Goal: Task Accomplishment & Management: Complete application form

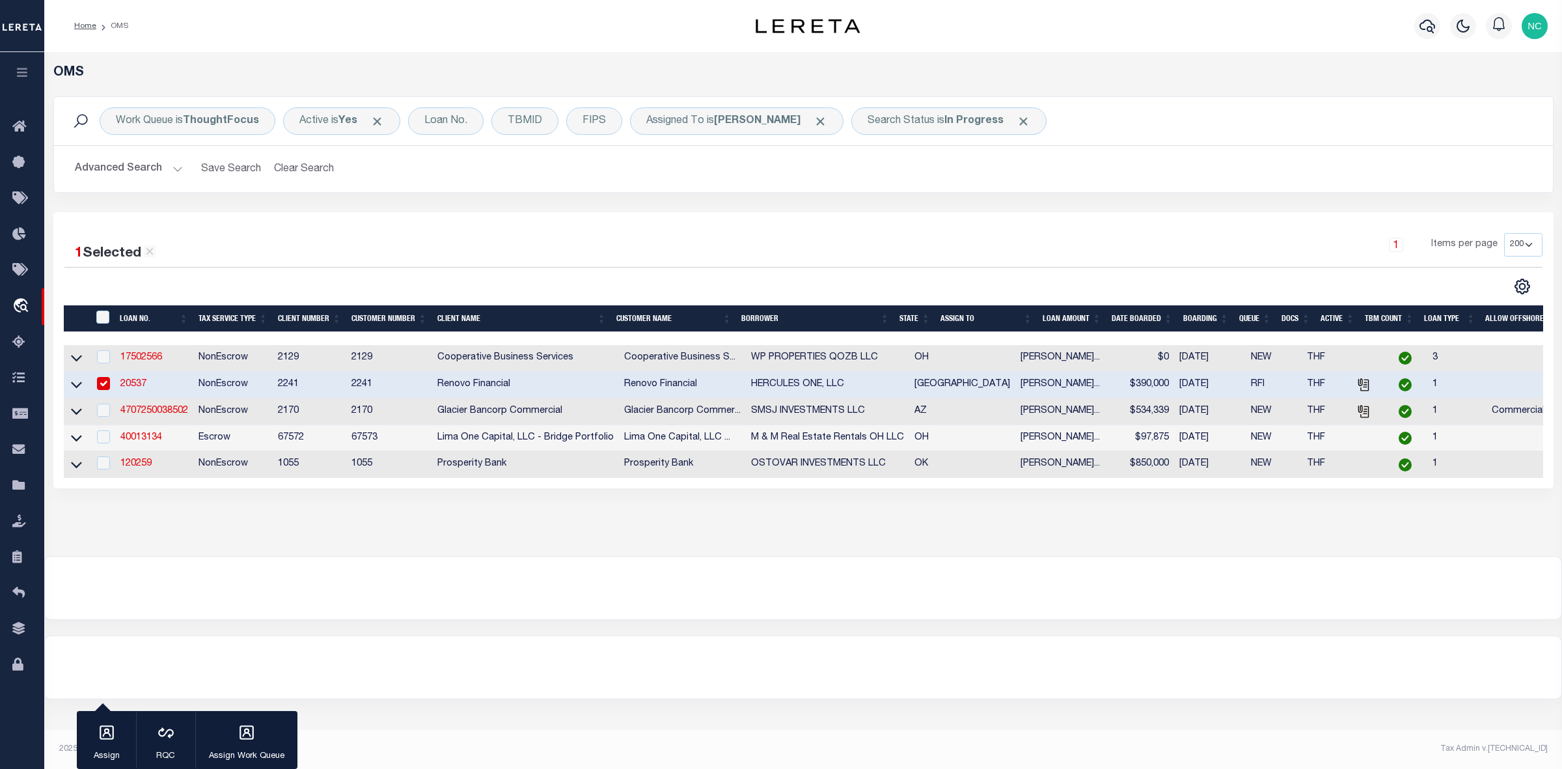
select select "200"
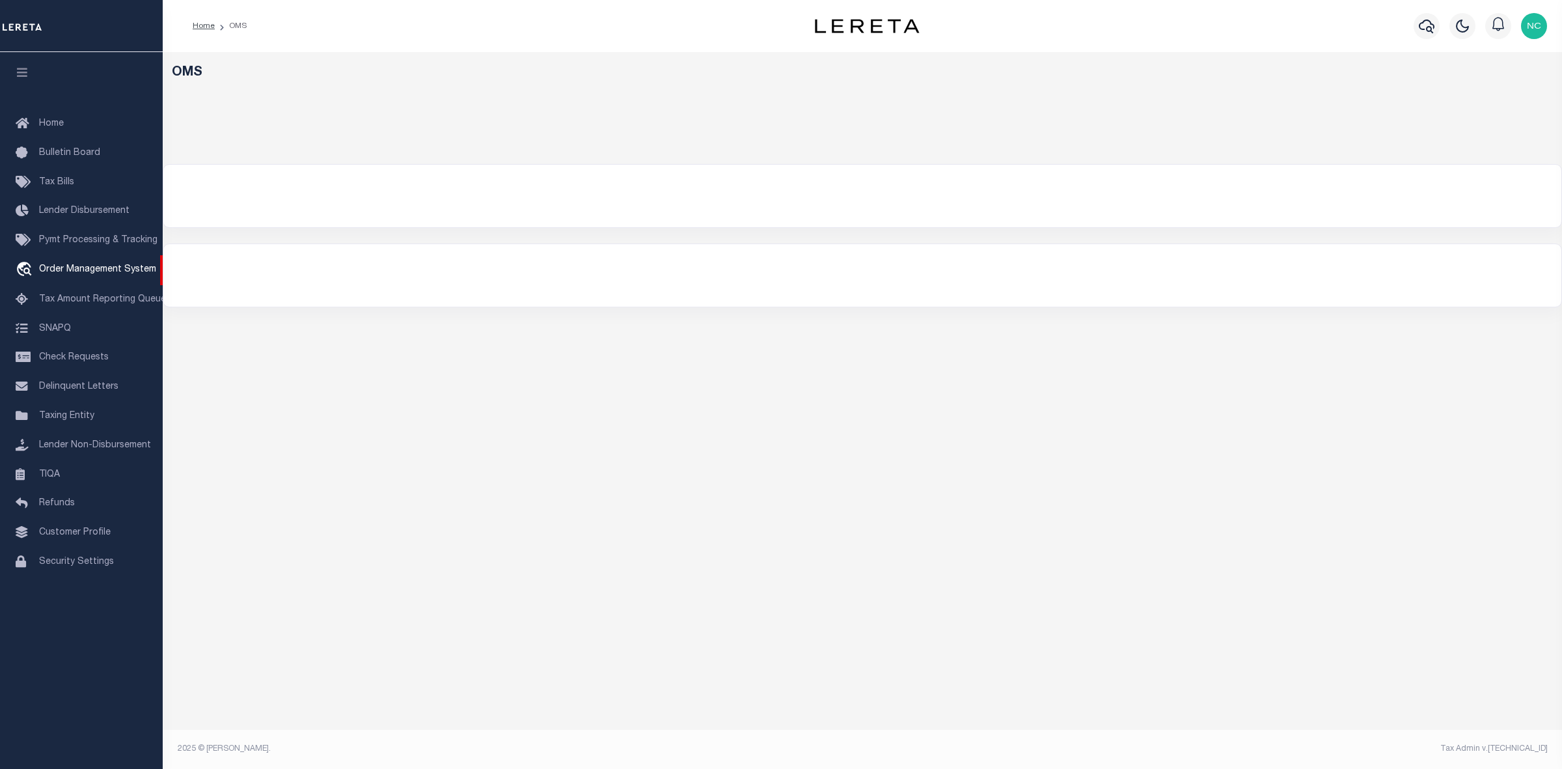
select select "200"
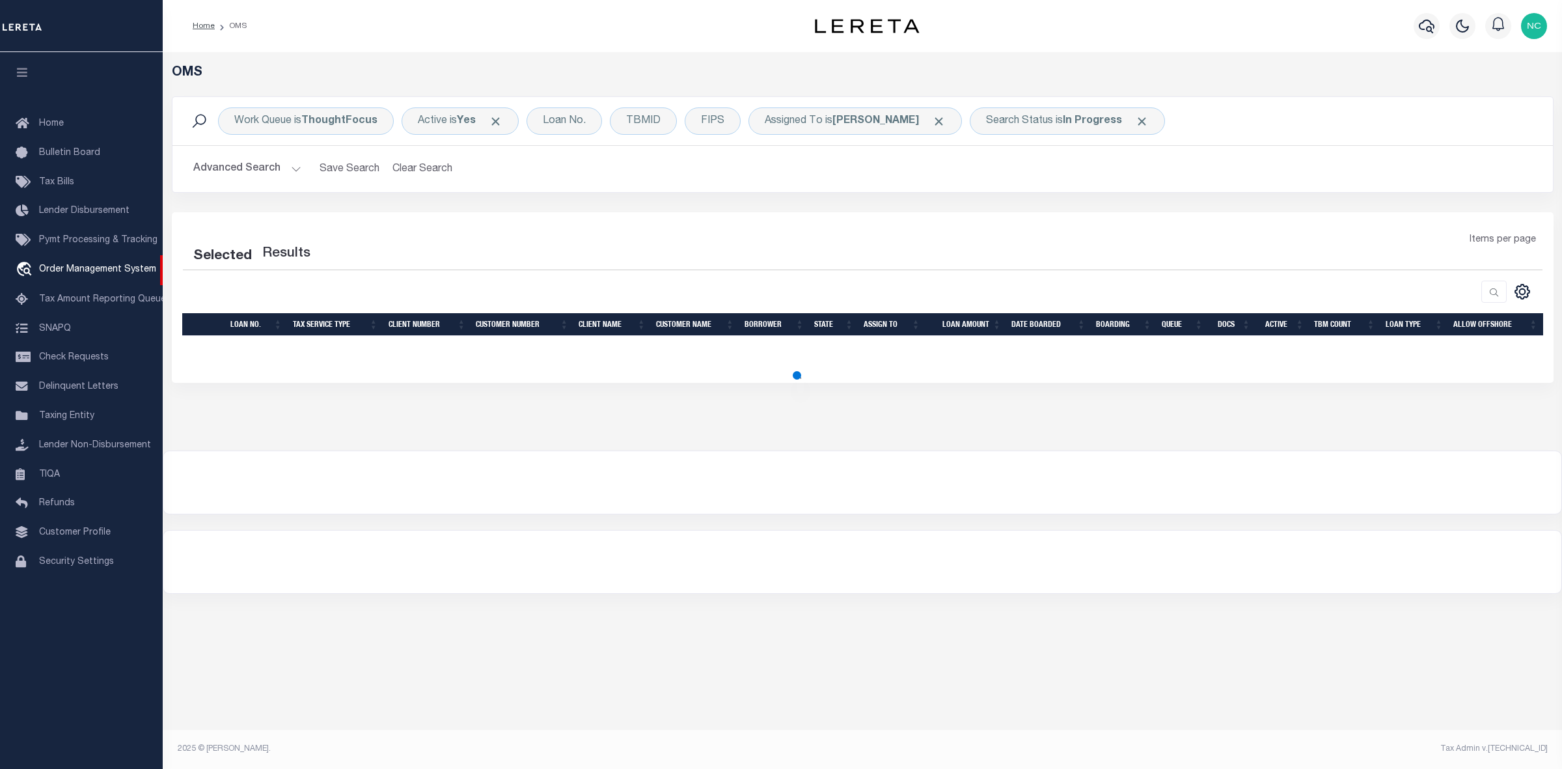
select select "200"
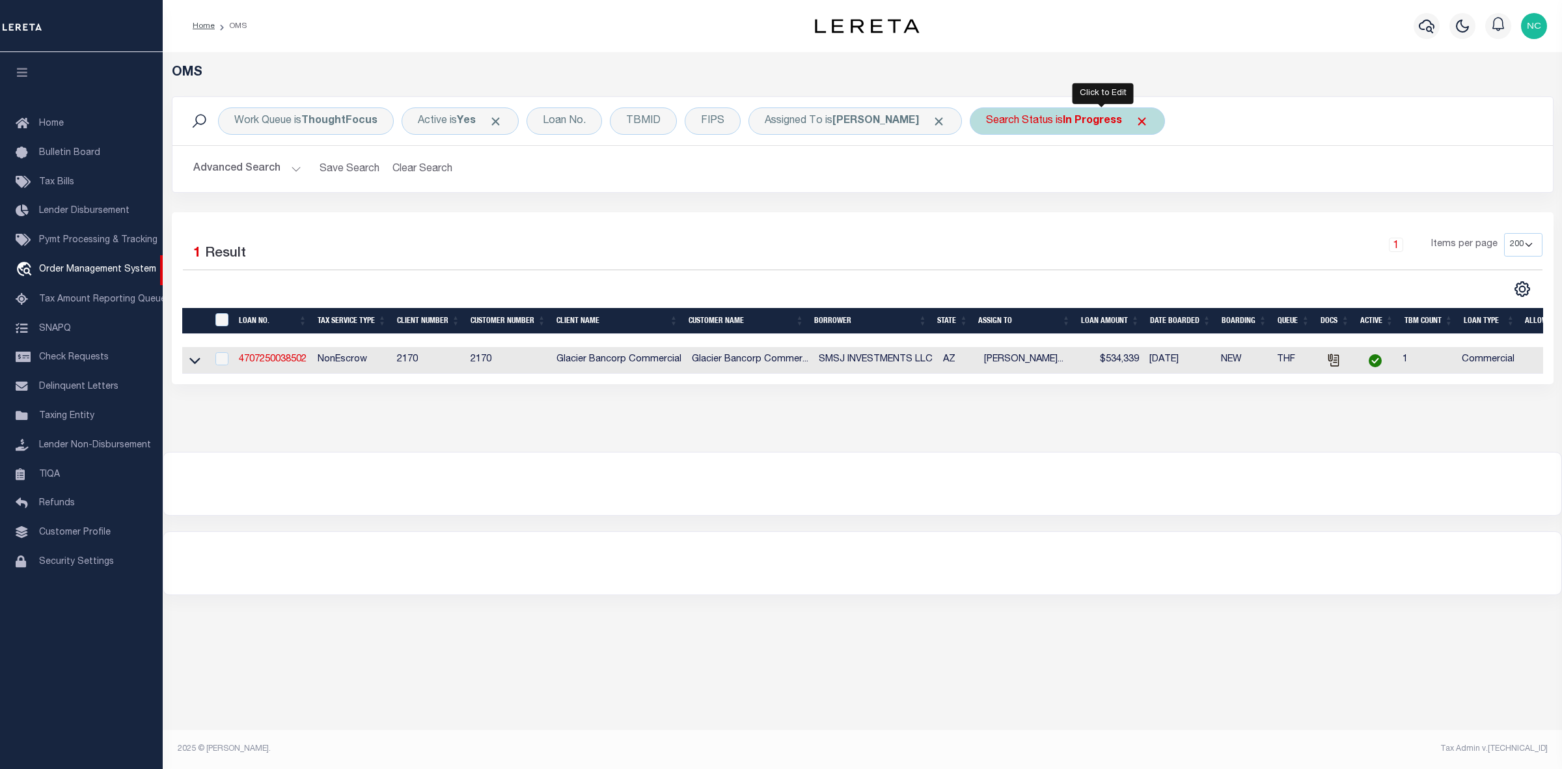
click at [1081, 125] on div "Search Status is In Progress" at bounding box center [1067, 120] width 195 height 27
click at [1054, 193] on select "Automated Search Bad Parcel Complete Duplicate Parcel High Dollar Reporting In …" at bounding box center [1082, 184] width 191 height 25
select select "RD"
click at [1021, 173] on select "Automated Search Bad Parcel Complete Duplicate Parcel High Dollar Reporting In …" at bounding box center [1082, 184] width 191 height 25
click at [1178, 215] on input "Apply" at bounding box center [1159, 212] width 38 height 21
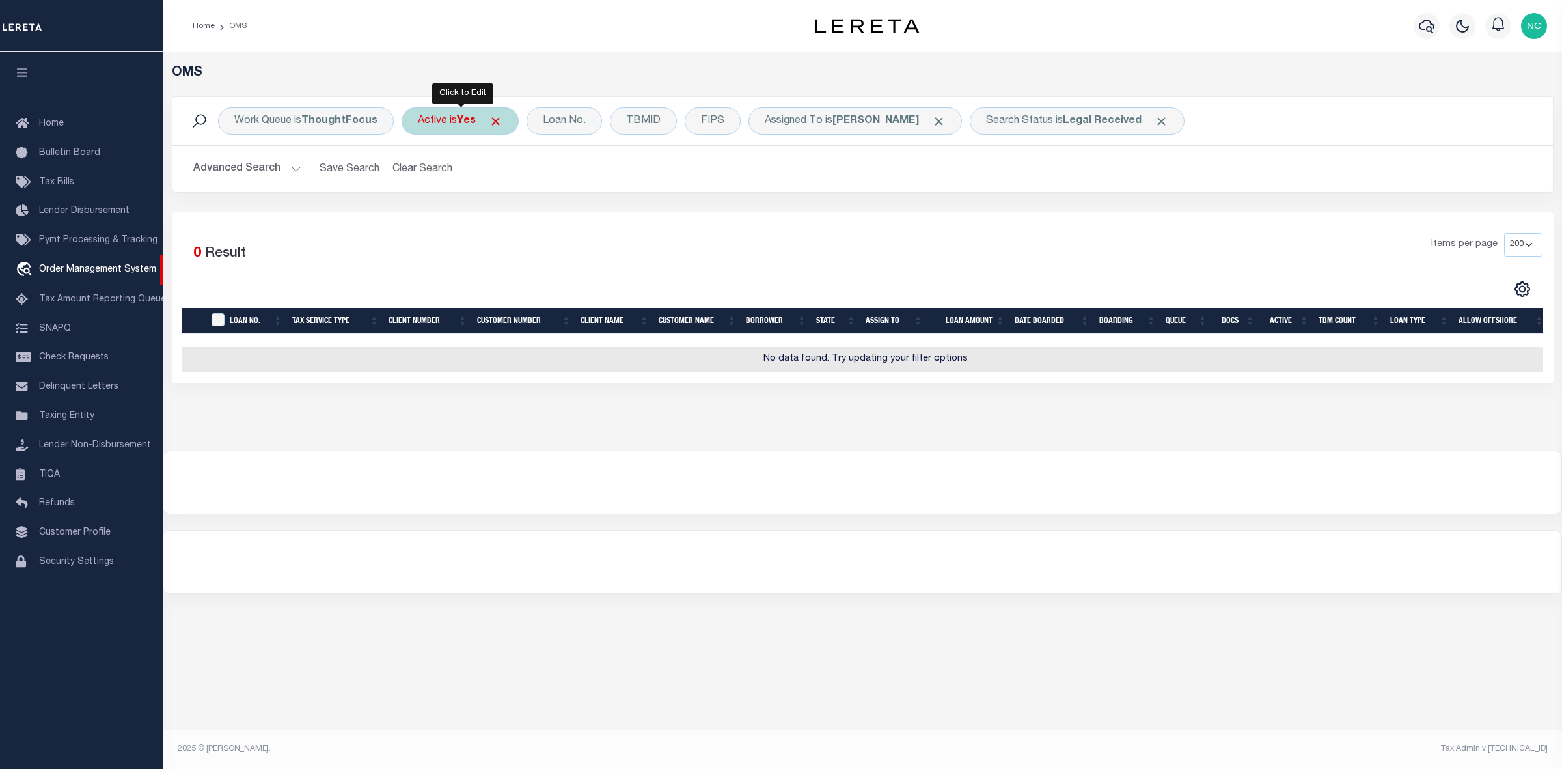
click at [469, 128] on div "Active is Yes" at bounding box center [460, 120] width 117 height 27
click at [453, 192] on select "Yes No" at bounding box center [513, 184] width 191 height 25
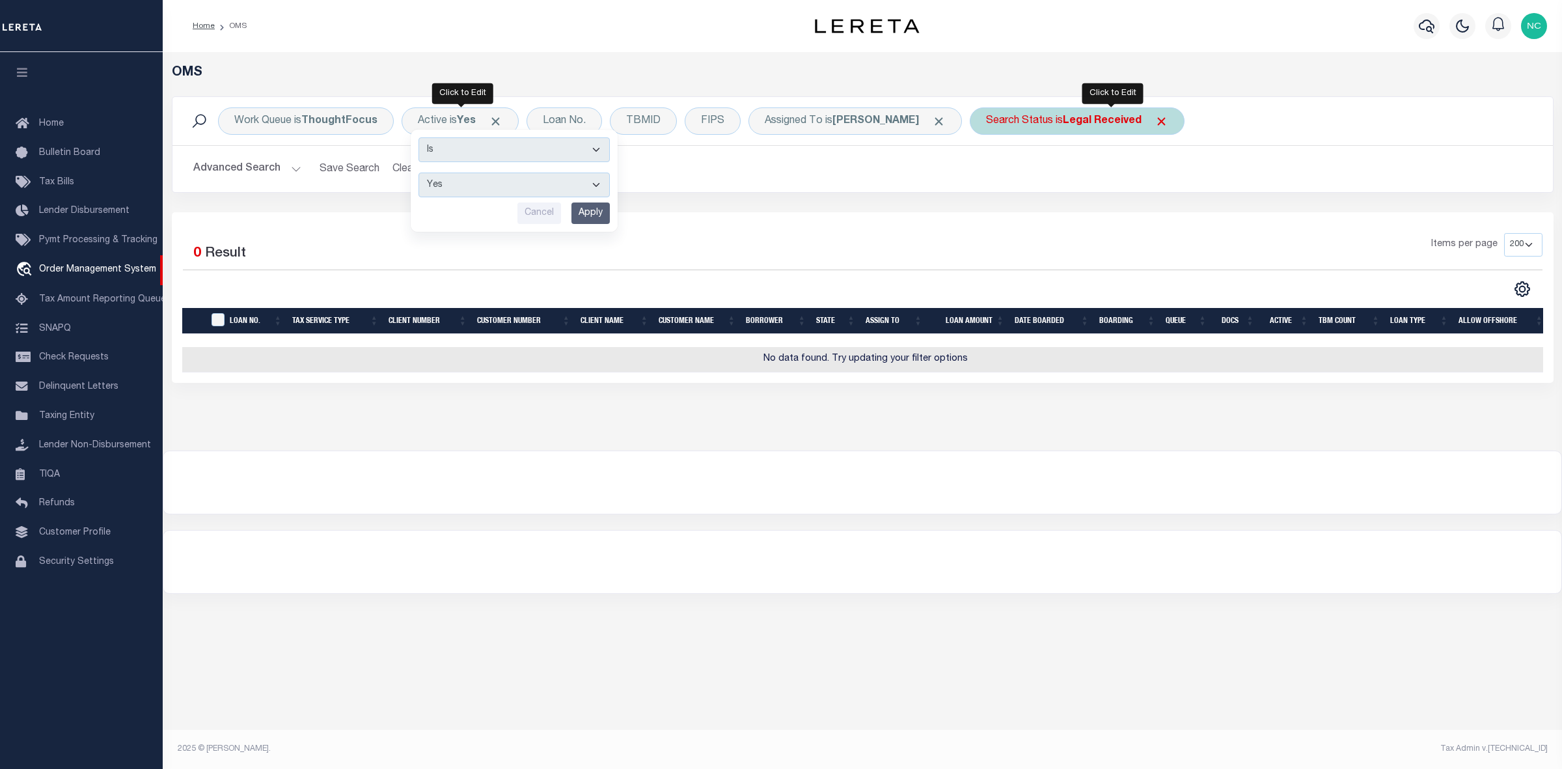
click at [1112, 132] on div "Search Status is Legal Received" at bounding box center [1077, 120] width 215 height 27
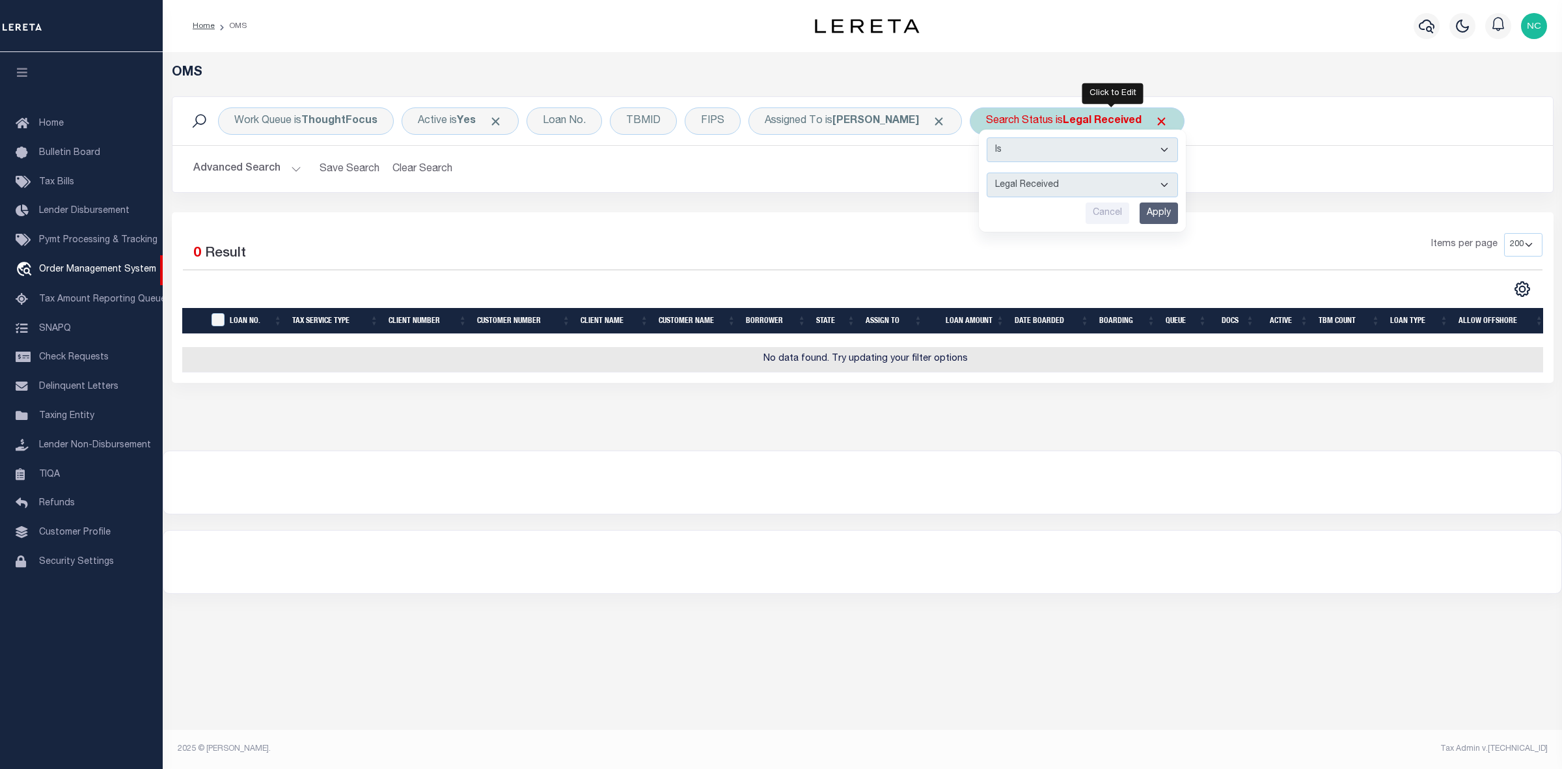
click at [1087, 191] on select "Automated Search Bad Parcel Complete Duplicate Parcel High Dollar Reporting In …" at bounding box center [1082, 184] width 191 height 25
select select "IP"
click at [1021, 173] on select "Automated Search Bad Parcel Complete Duplicate Parcel High Dollar Reporting In …" at bounding box center [1082, 184] width 191 height 25
click at [1178, 219] on input "Apply" at bounding box center [1159, 212] width 38 height 21
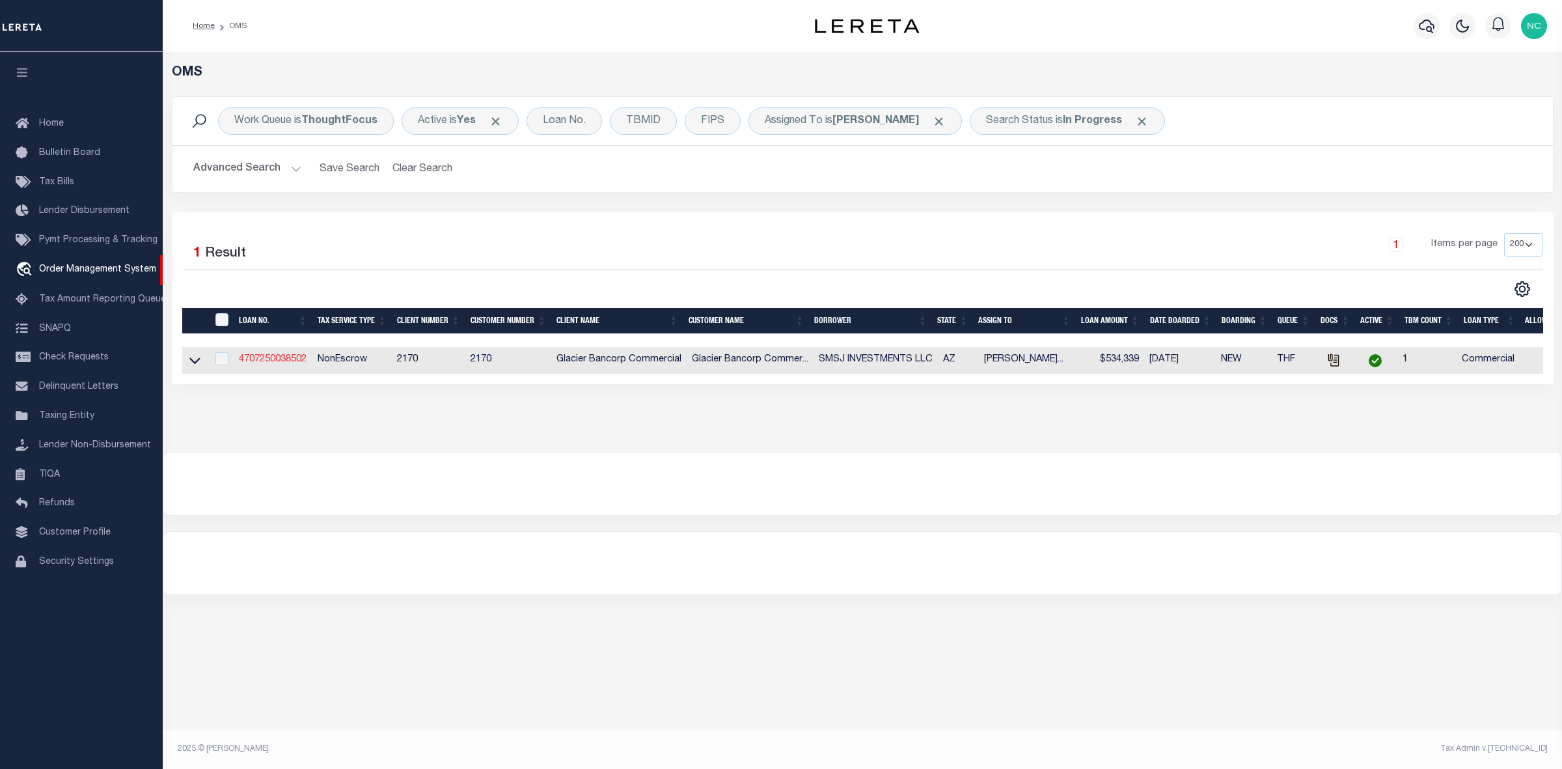
click at [288, 364] on link "4707250038502" at bounding box center [273, 359] width 68 height 9
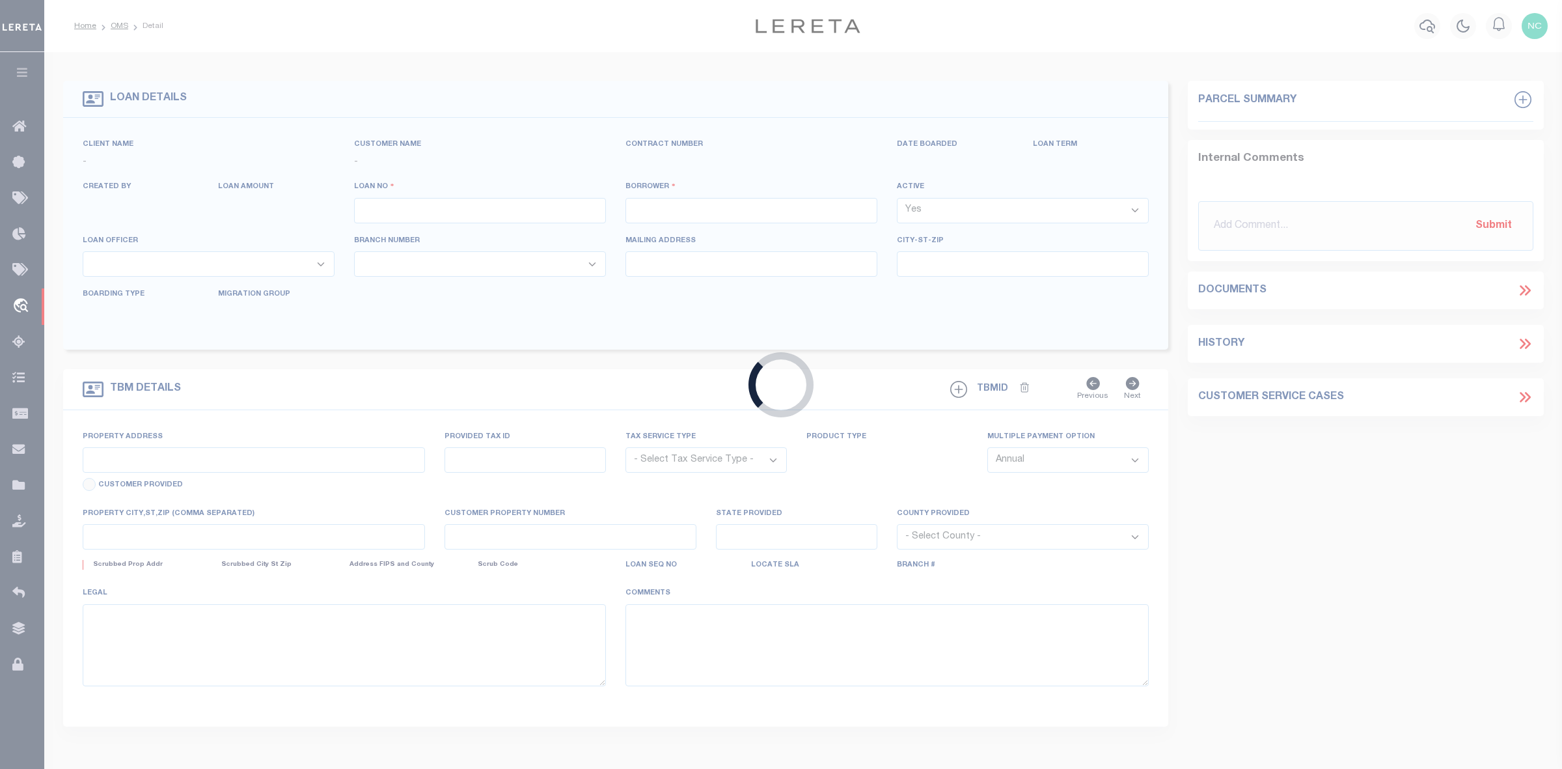
type input "4707250038502"
type input "SMSJ INVESTMENTS LLC"
select select
type input "3119 RAWHIDE DR"
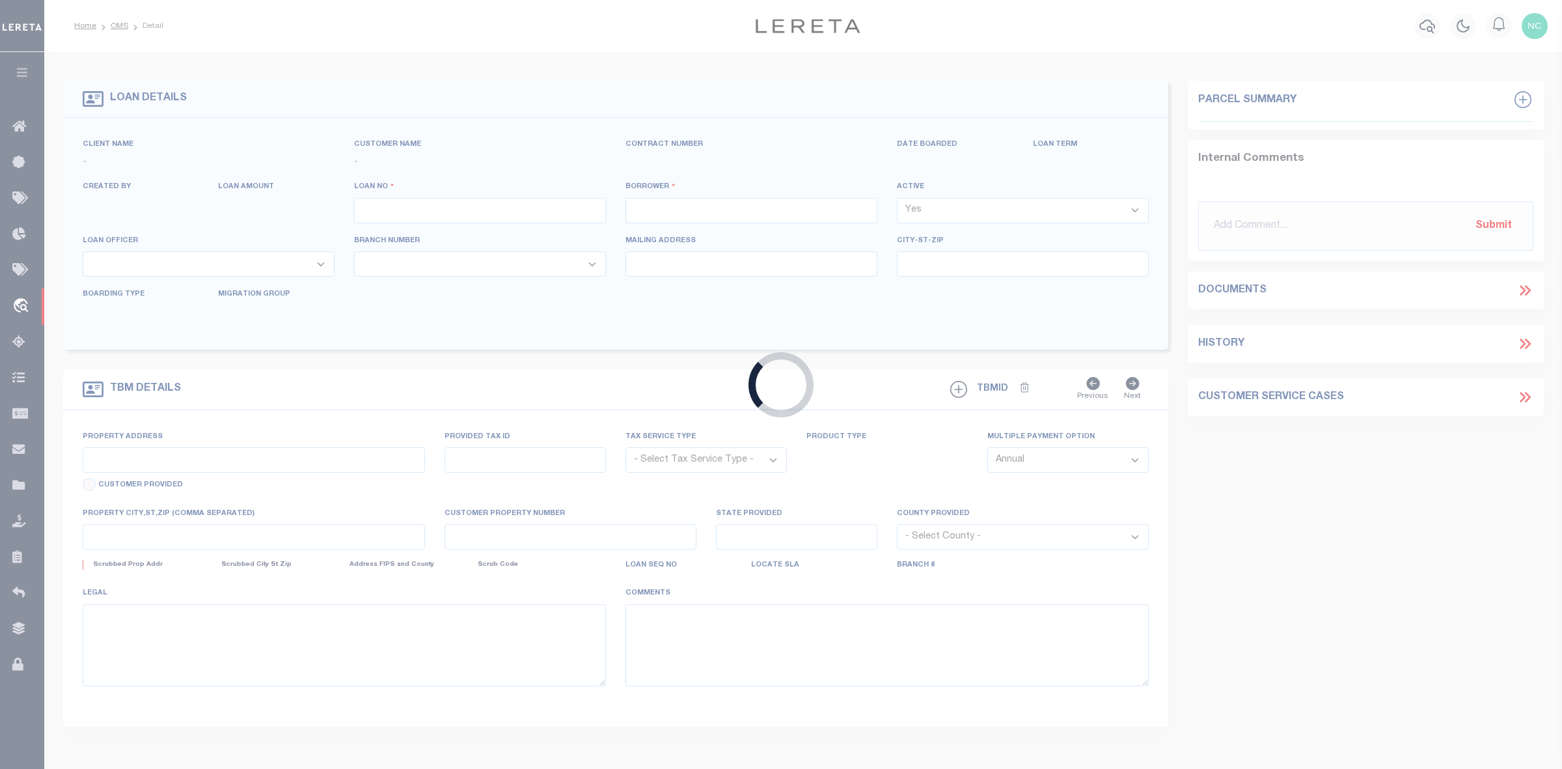
type input "PRESCOTT AZ 86305-4157"
type input "10/07/2025"
select select "20"
select select "NonEscrow"
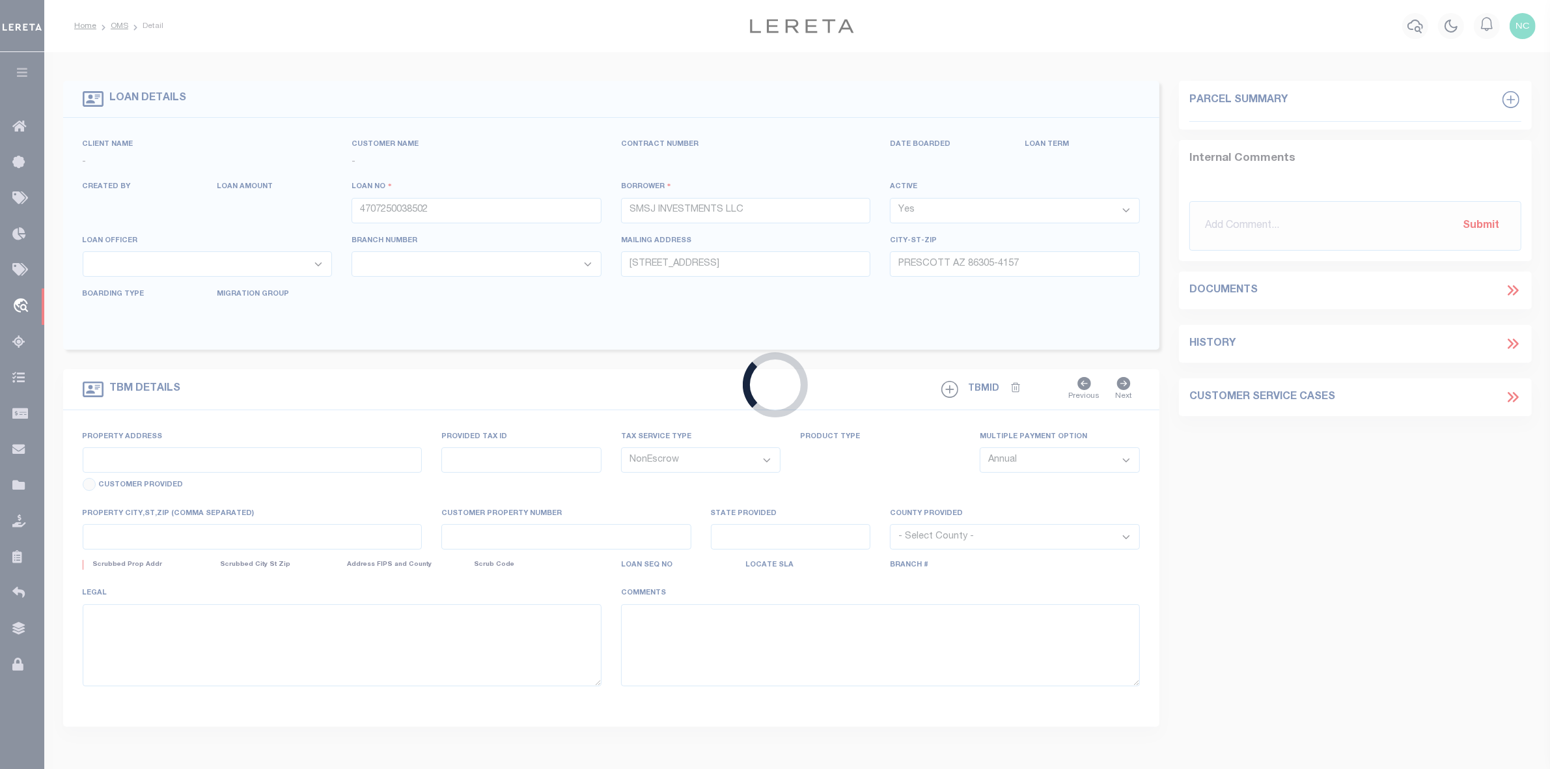
select select "4582"
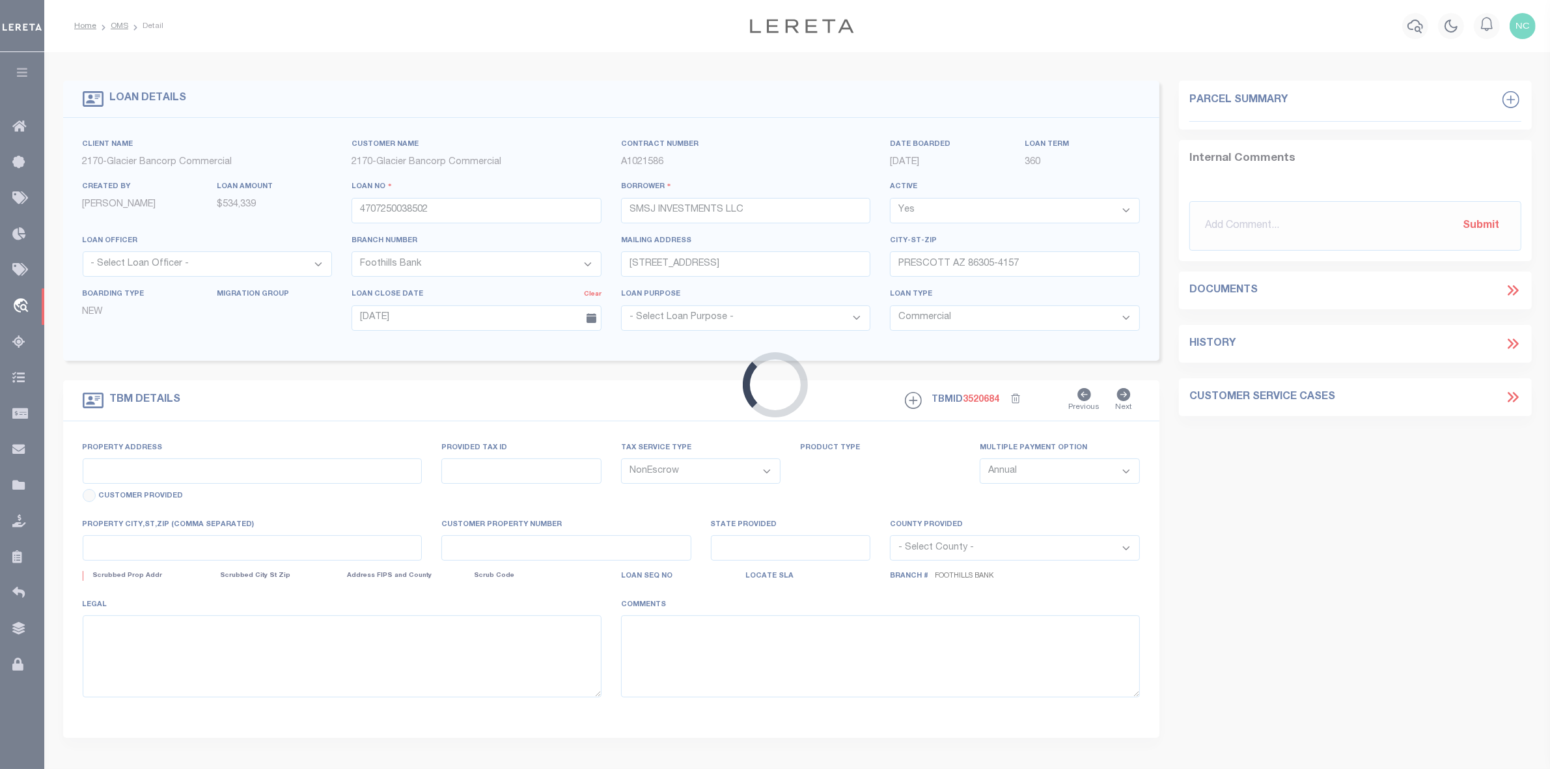
type input "3227 LAKESIDE VLG"
type input "106-47-327A0"
select select
type input "PRESCOTT AZ 86301-7656"
type input "AZ"
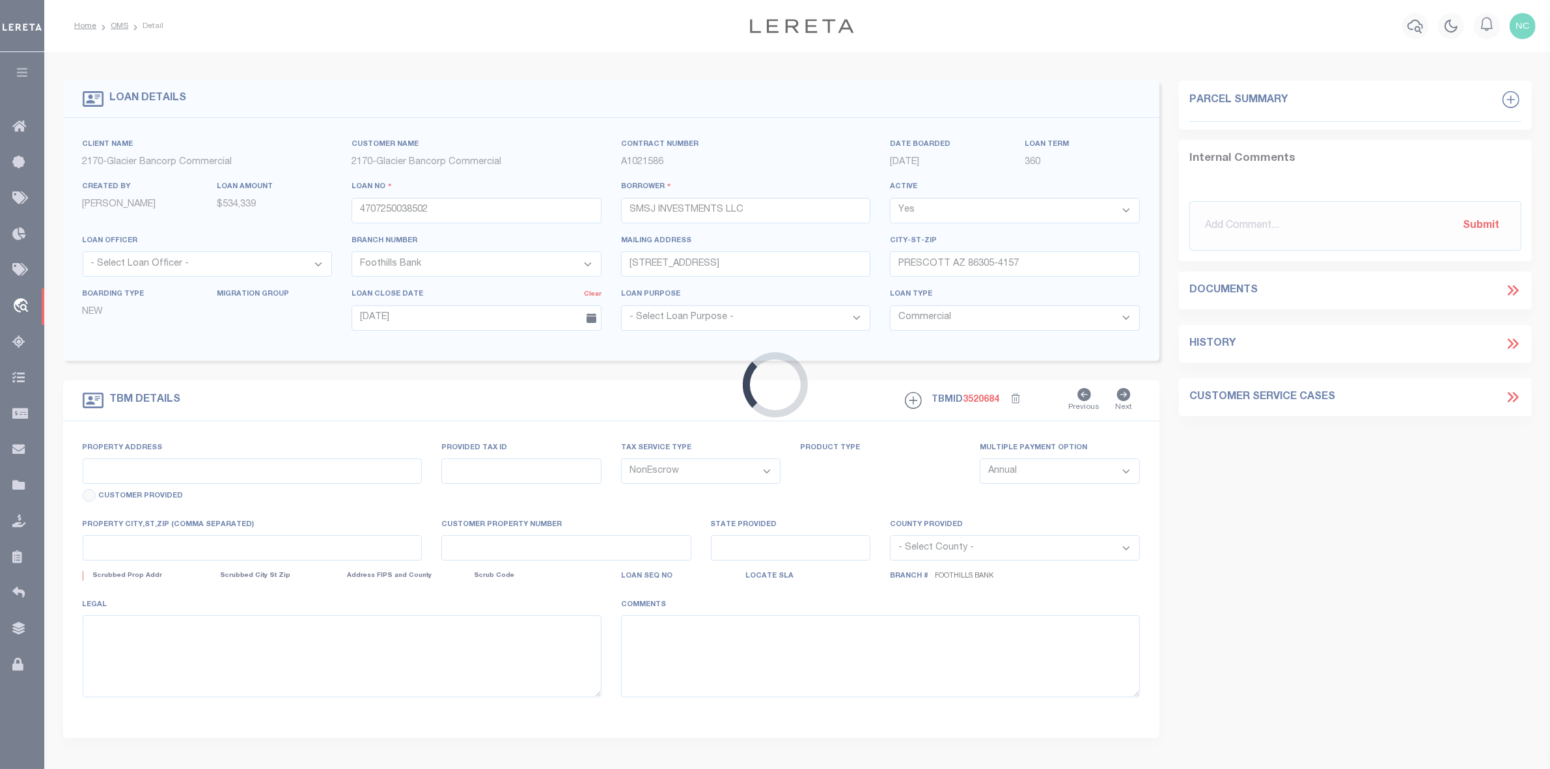
type textarea "SEE EXHIBIT A ATTACHED"
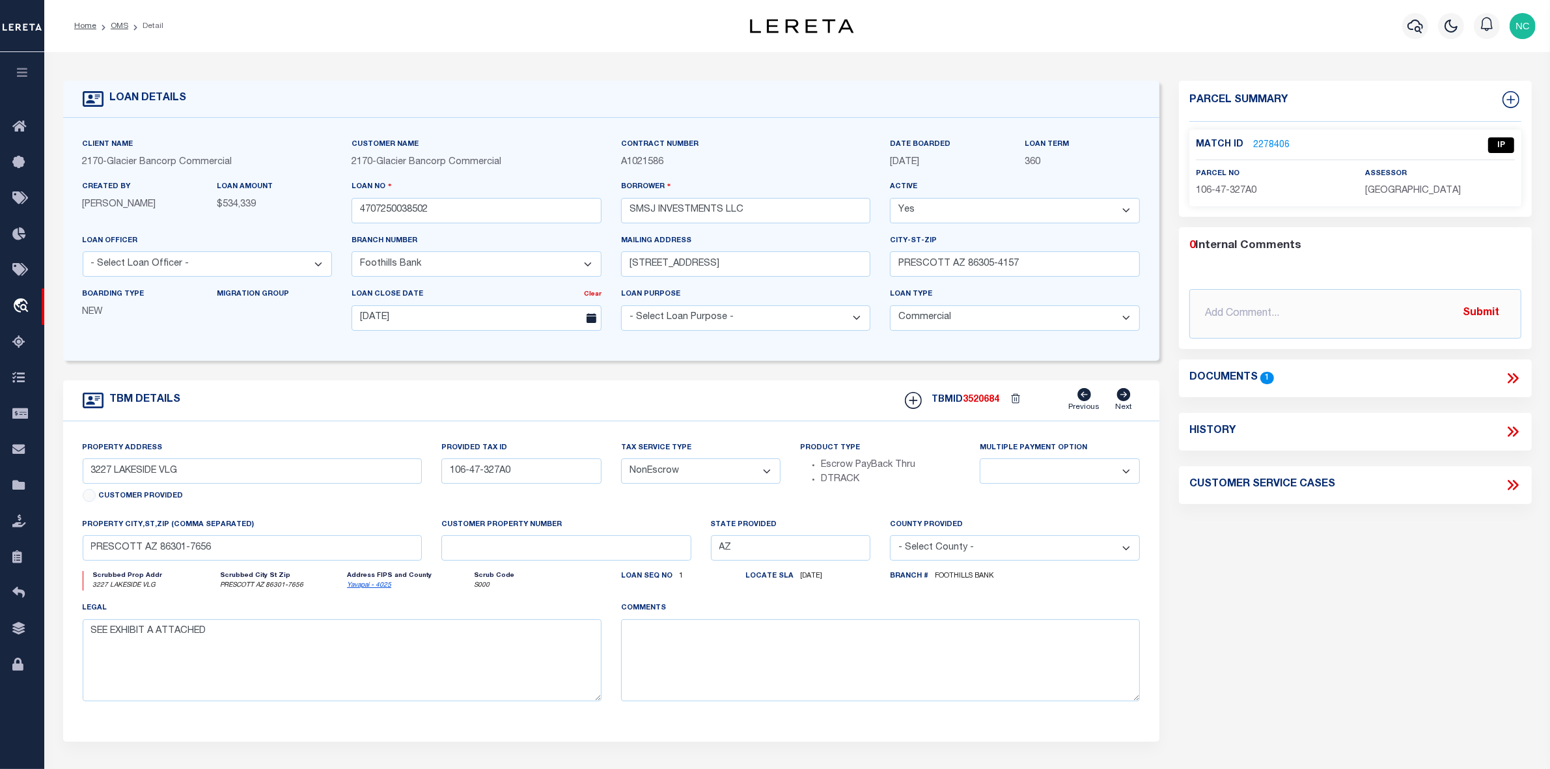
click at [1273, 144] on link "2278406" at bounding box center [1271, 146] width 36 height 14
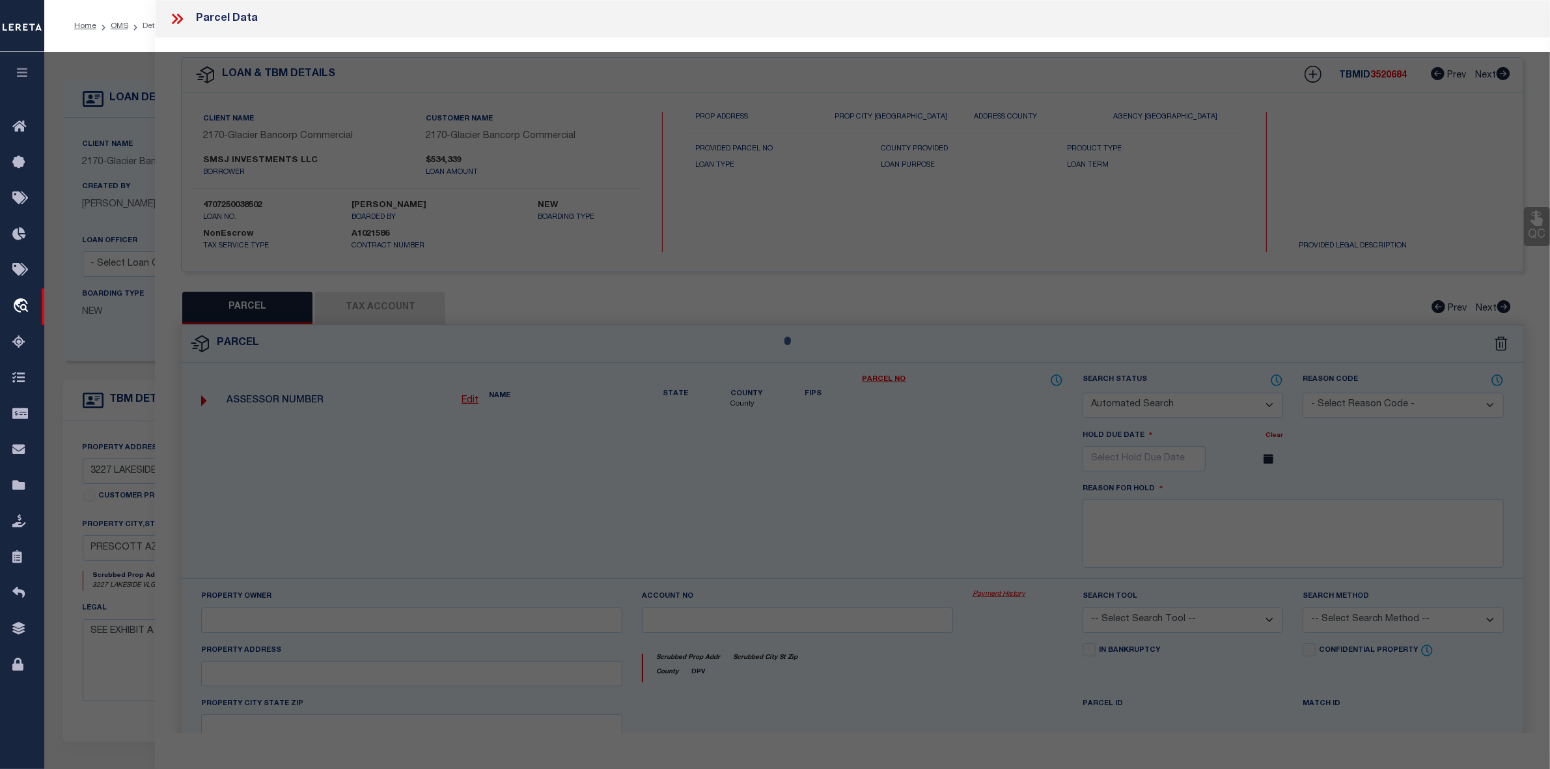
checkbox input "false"
select select "IP"
type input "CLUSTKA FAMILY TRUST UI & CLUSTKA STEPHEN J & MICHELLE L TTEES"
select select "AGW"
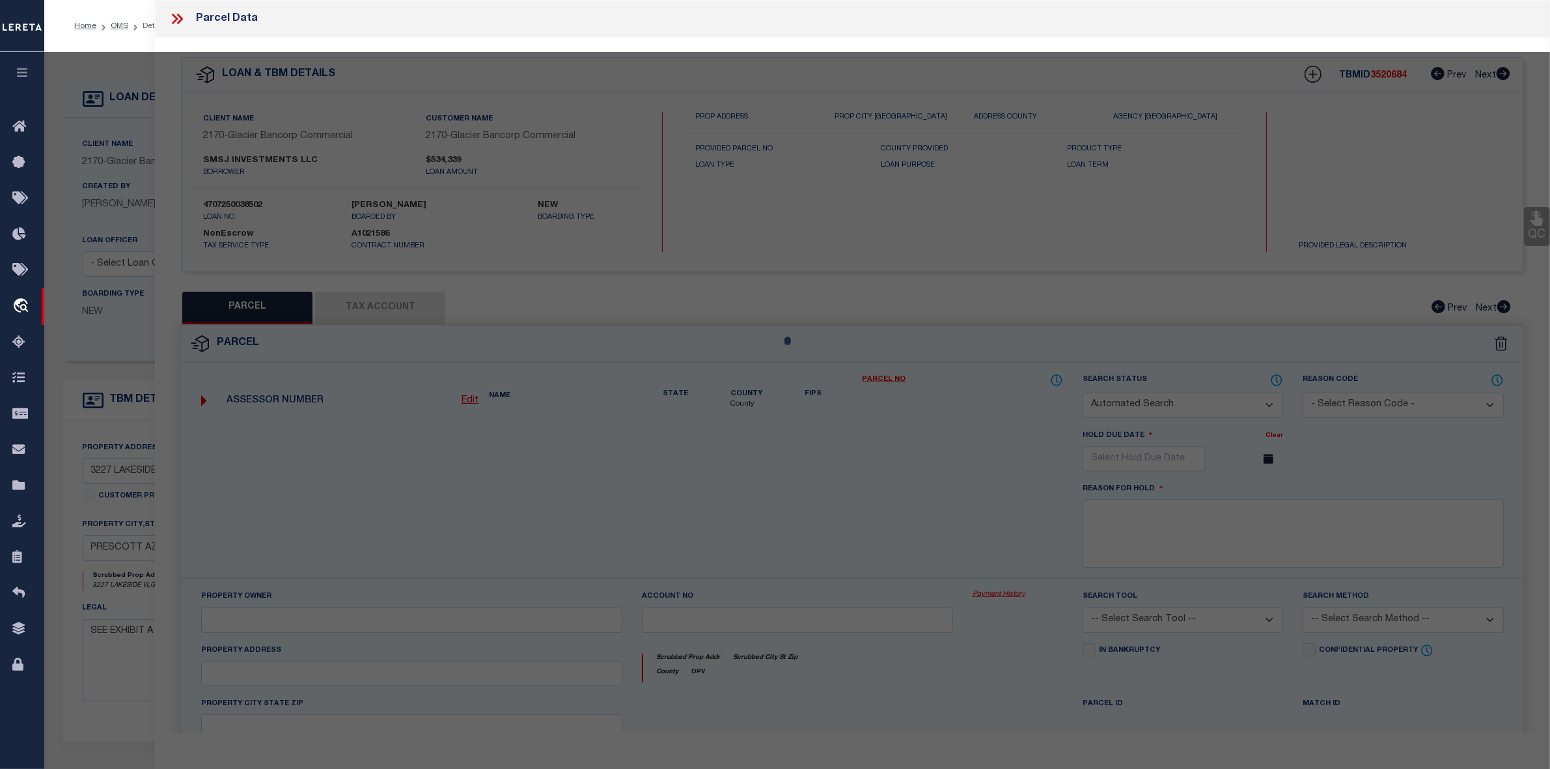
select select "LEG"
type input "3227 LAKESIDE VLG"
type input "PRESCOTT 86301"
type textarea "Reserve at Willow Hills Commerce Center Replat Lots B3 & B4 per Map 2023- 00294…"
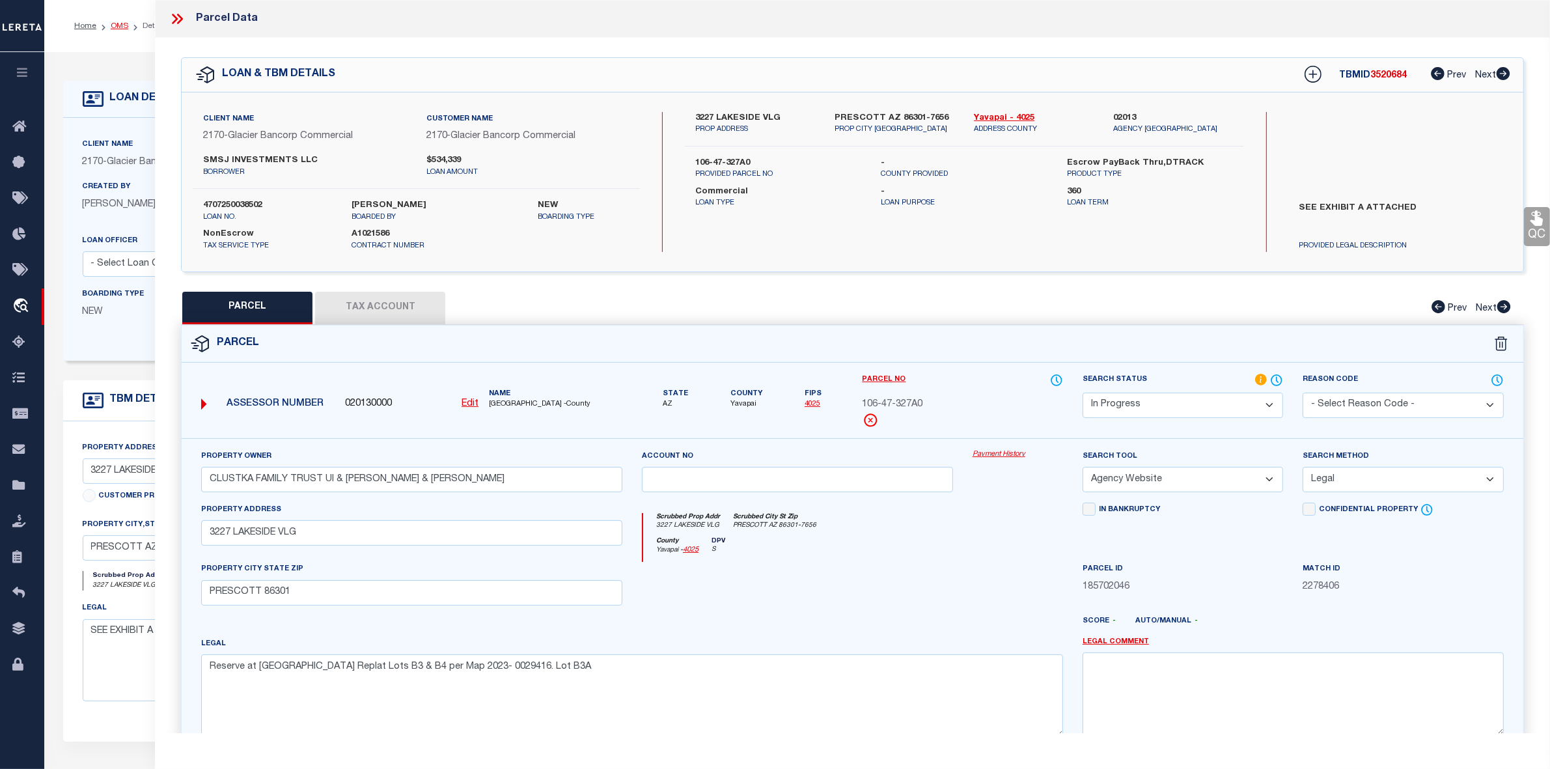
click at [119, 23] on link "OMS" at bounding box center [120, 26] width 18 height 8
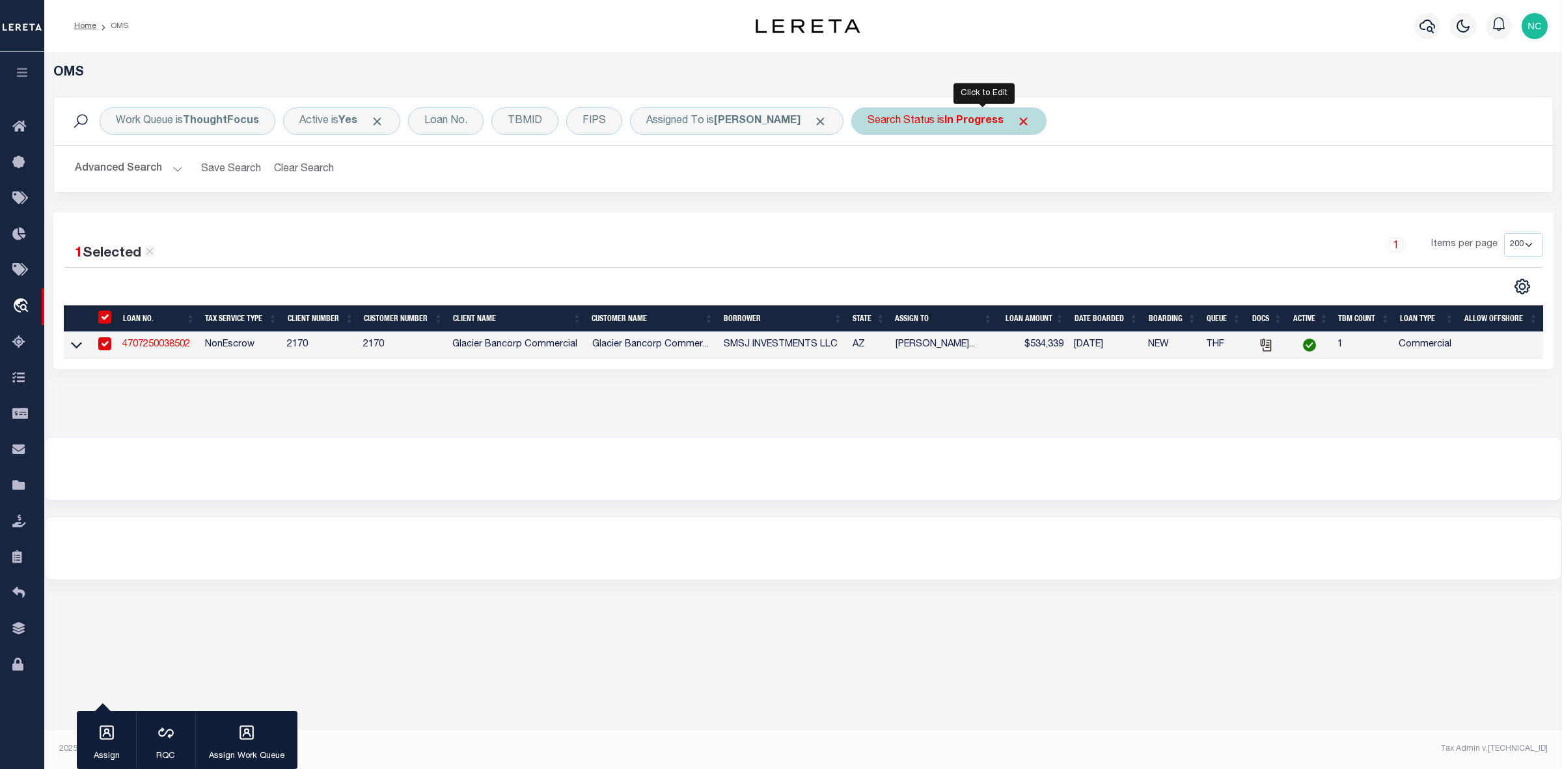
click at [1004, 120] on b "In Progress" at bounding box center [973, 121] width 59 height 10
click at [970, 189] on select "Automated Search Bad Parcel Complete Duplicate Parcel High Dollar Reporting In …" at bounding box center [963, 184] width 191 height 25
select select "RD"
click at [903, 173] on select "Automated Search Bad Parcel Complete Duplicate Parcel High Dollar Reporting In …" at bounding box center [963, 184] width 191 height 25
click at [1060, 216] on input "Apply" at bounding box center [1040, 212] width 38 height 21
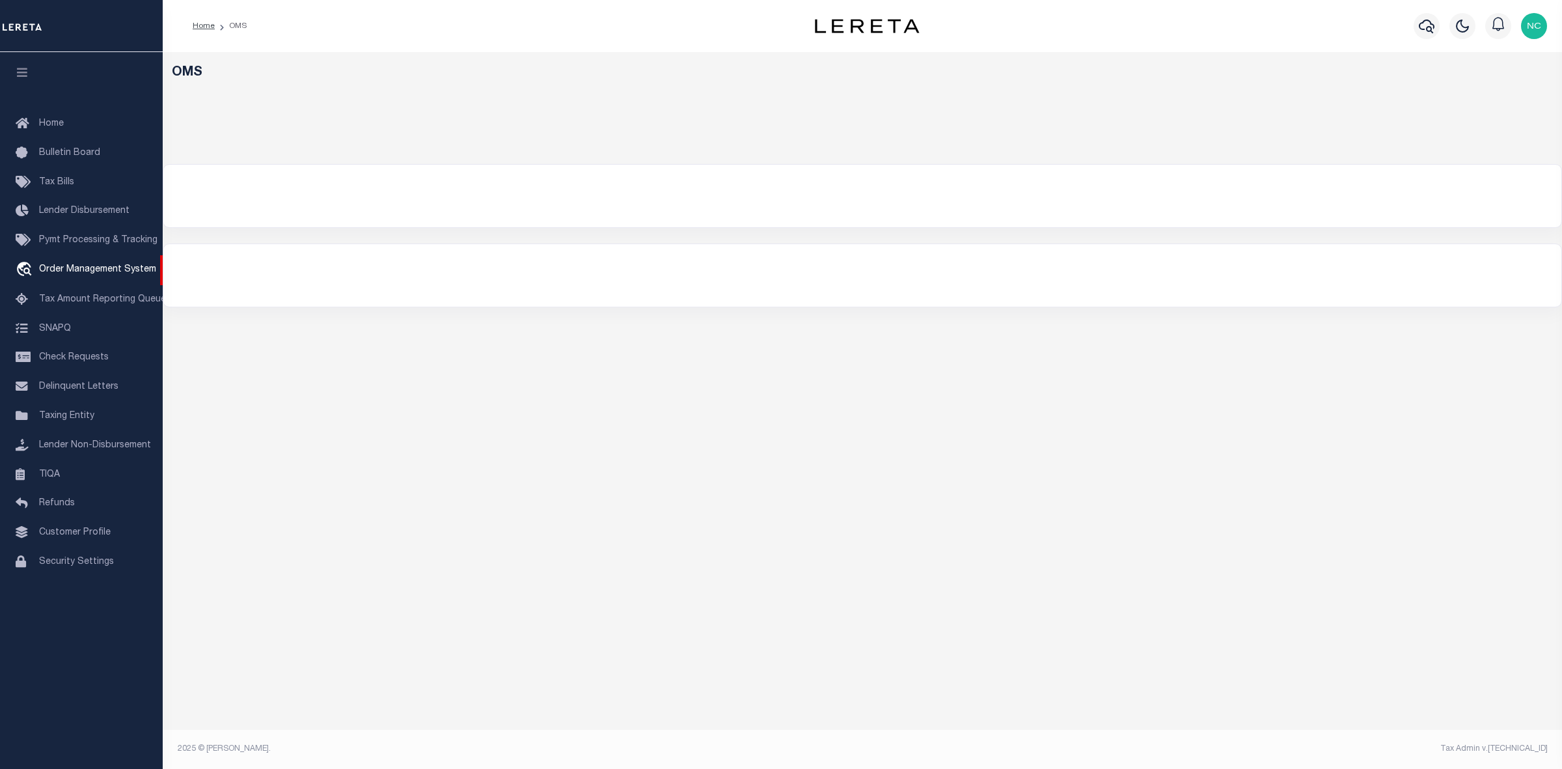
select select "200"
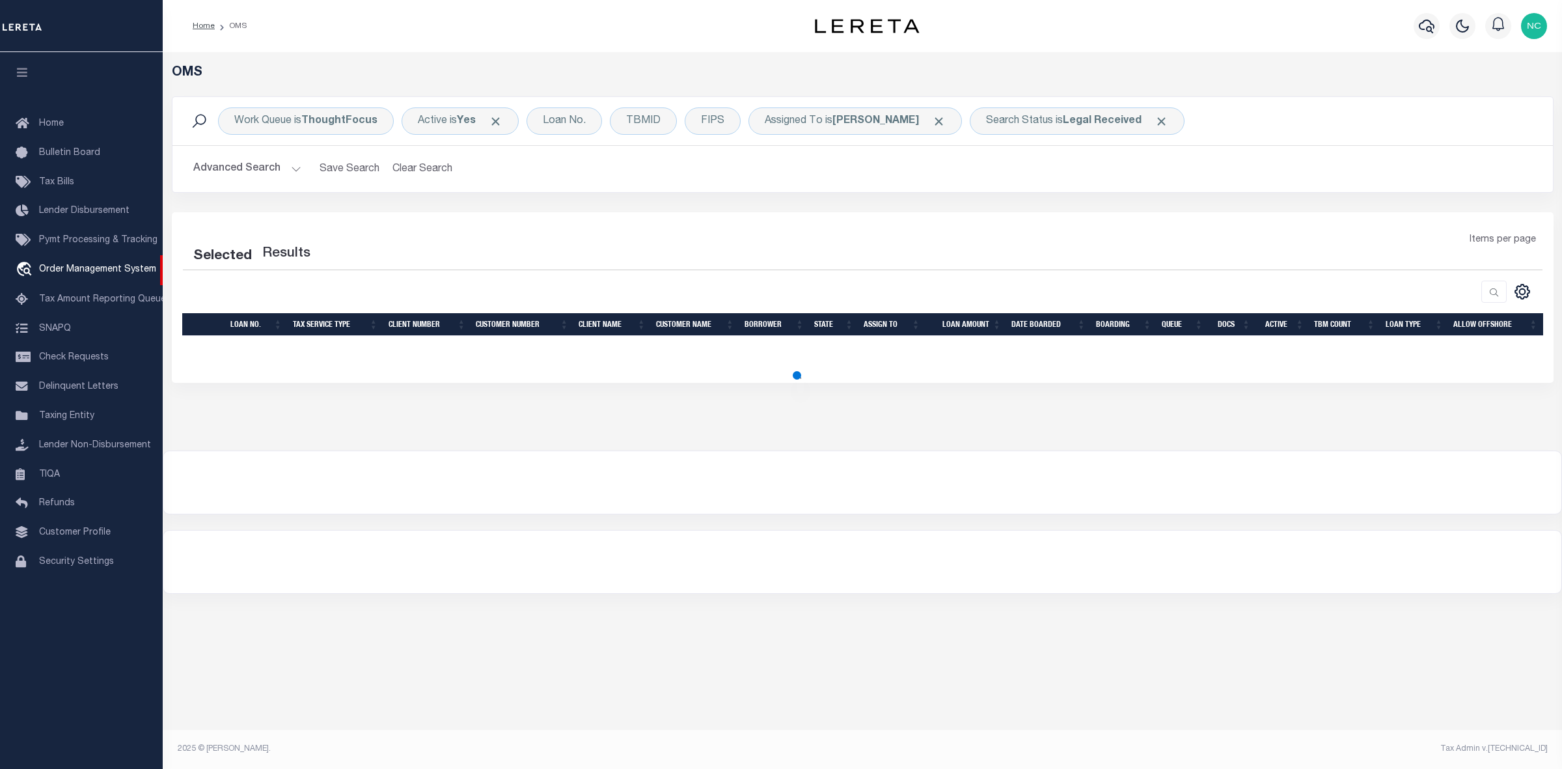
select select "200"
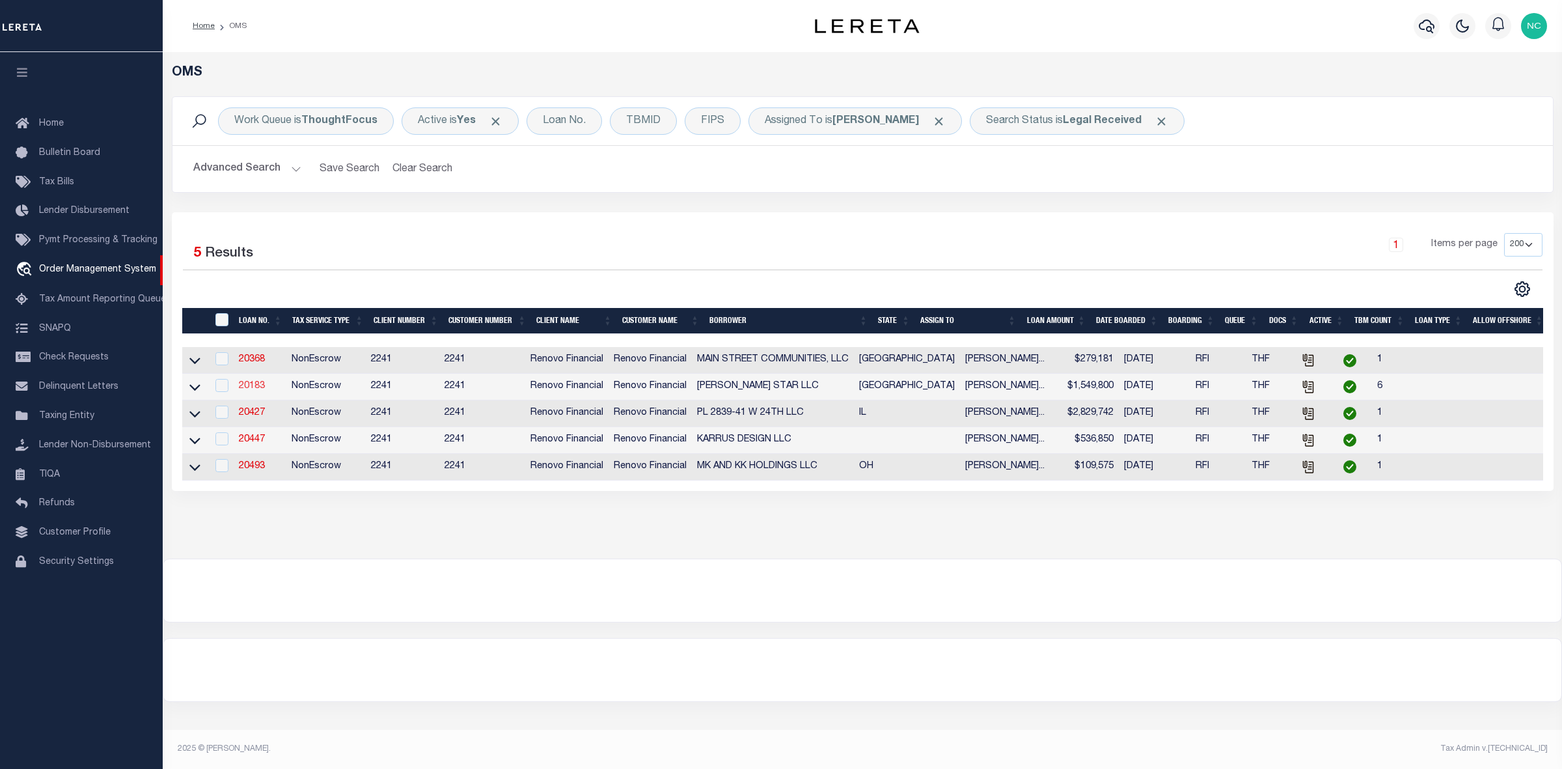
click at [249, 391] on link "20183" at bounding box center [252, 385] width 26 height 9
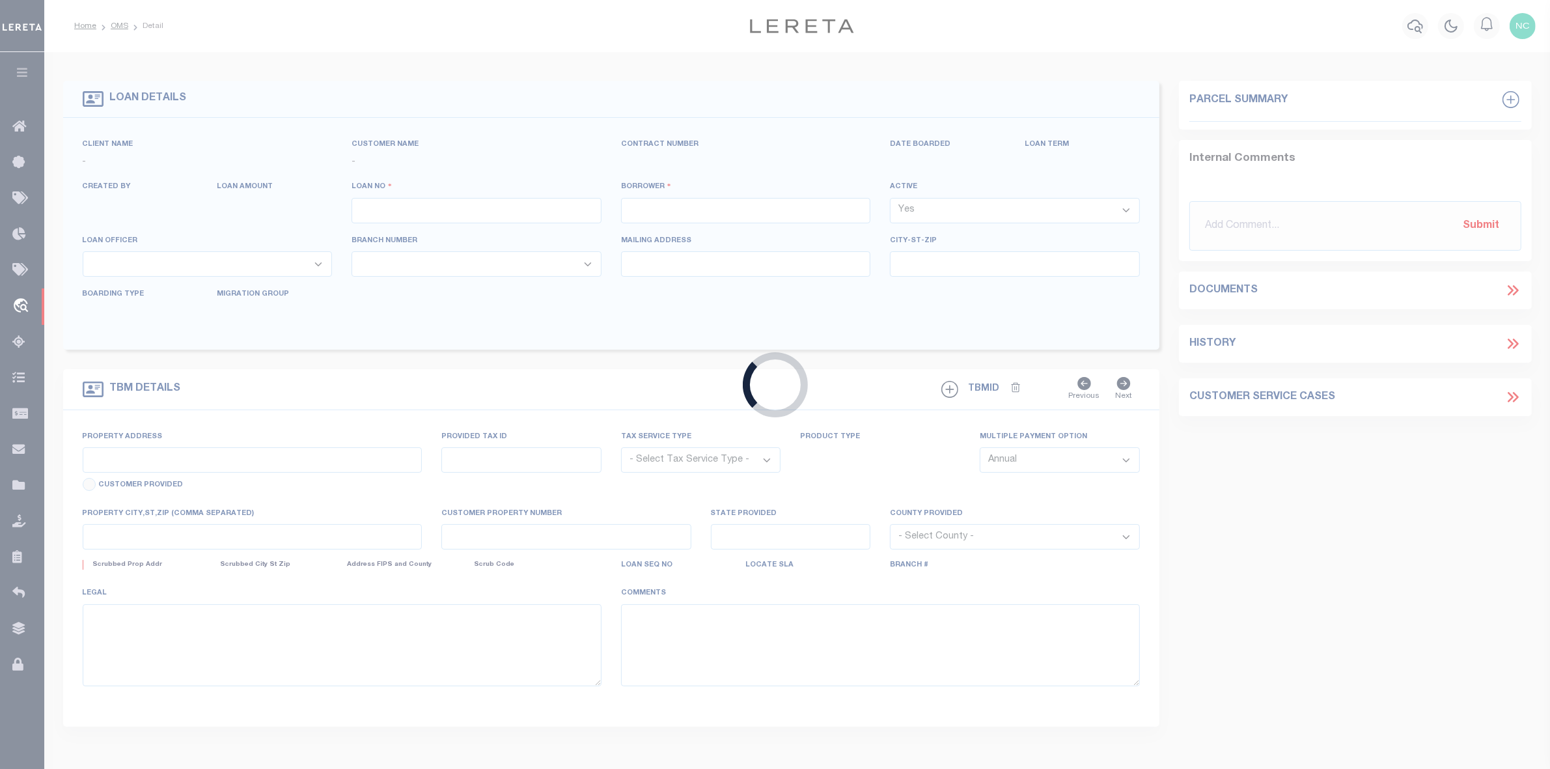
type input "20183"
type input "JOE STAR LLC"
select select
type input "616 Rutland St"
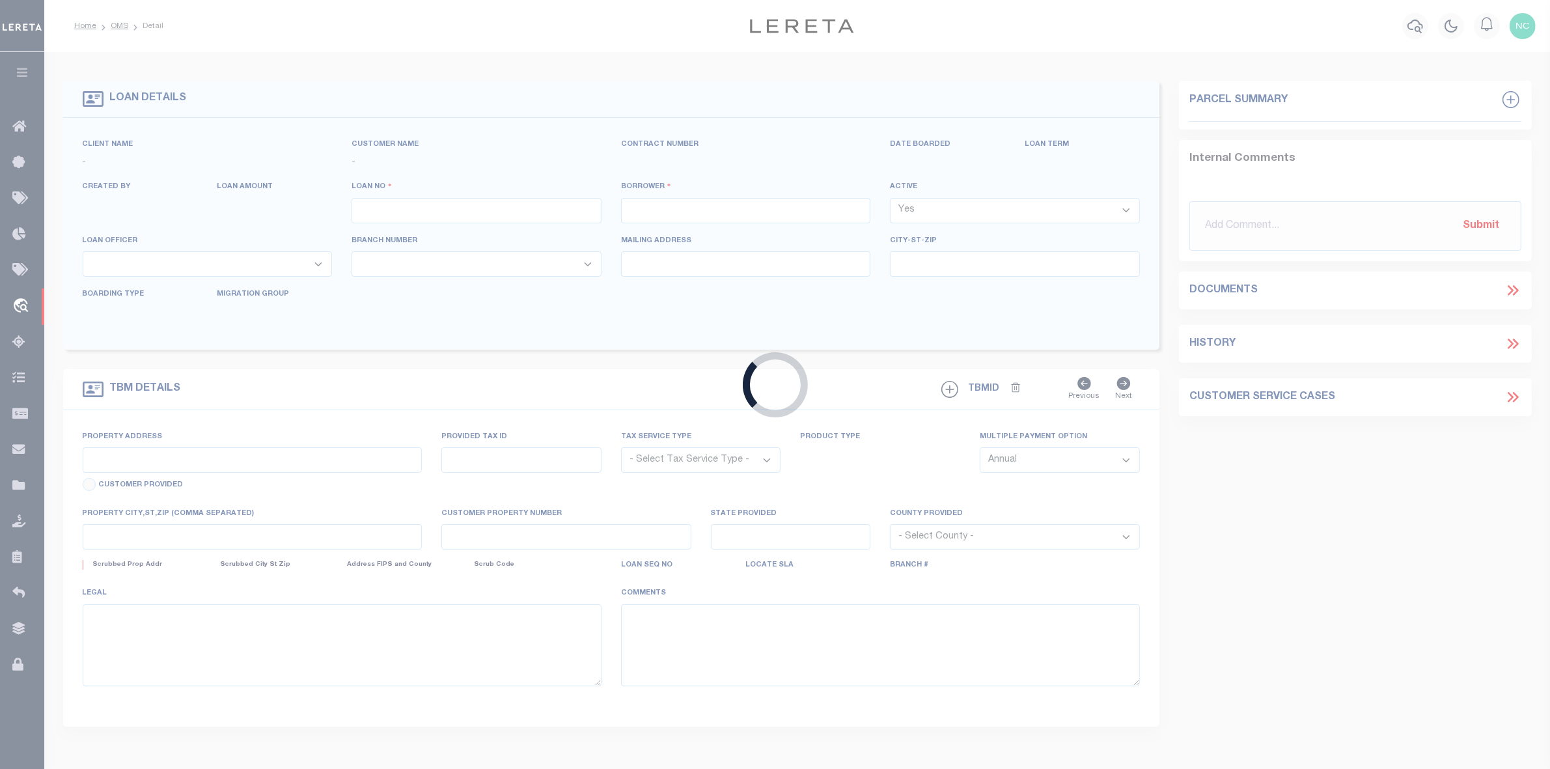
type input "Houston TX 77007"
select select "400"
select select "NonEscrow"
select select "164194"
type input "6405 Goforth Street"
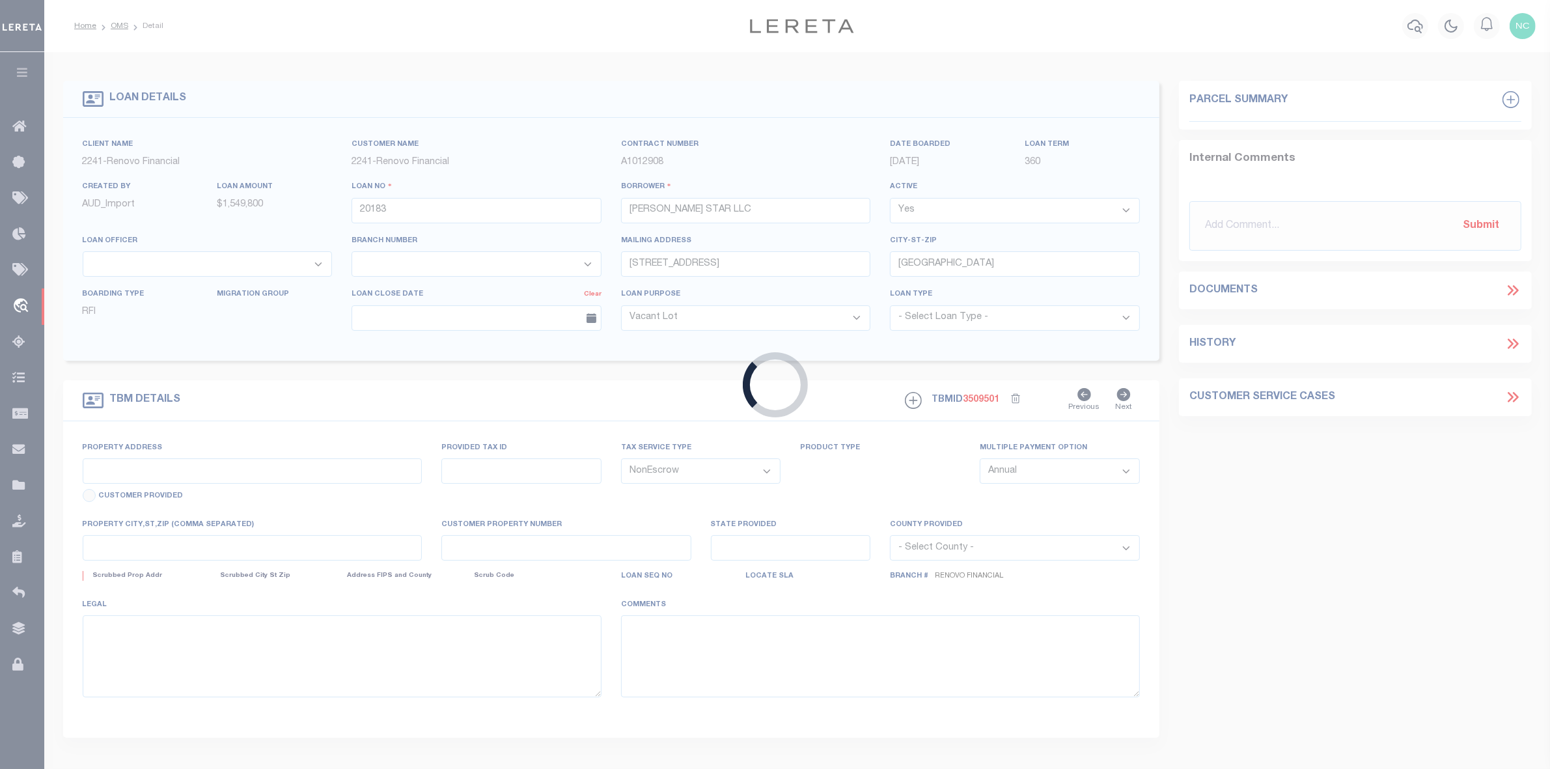
select select
type input "Houston, TX 77021"
type input "a0kUS00000BVvDN"
type input "[GEOGRAPHIC_DATA]"
select select
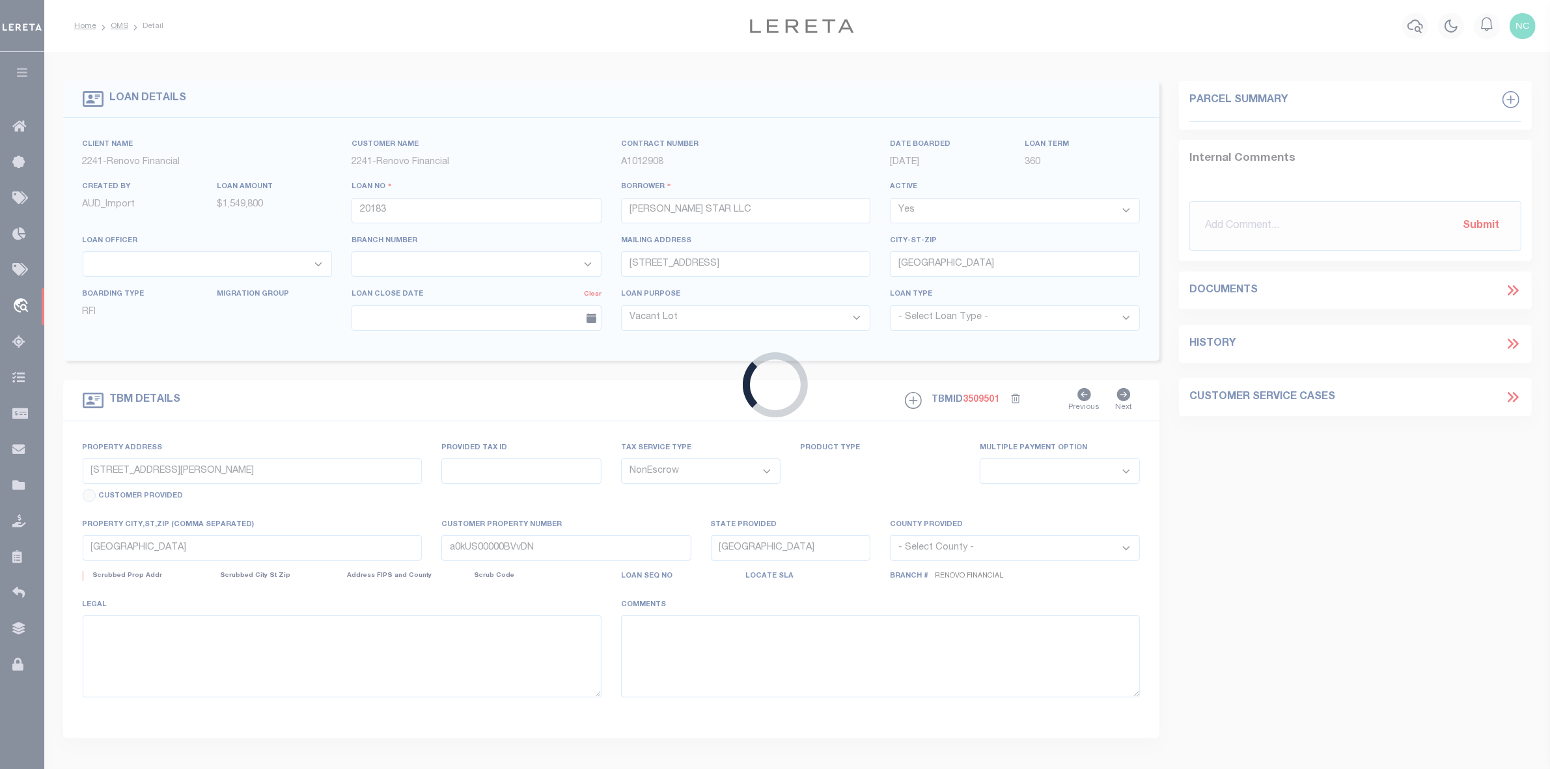
type textarea "LEGAL REQUIRED"
select select "25066"
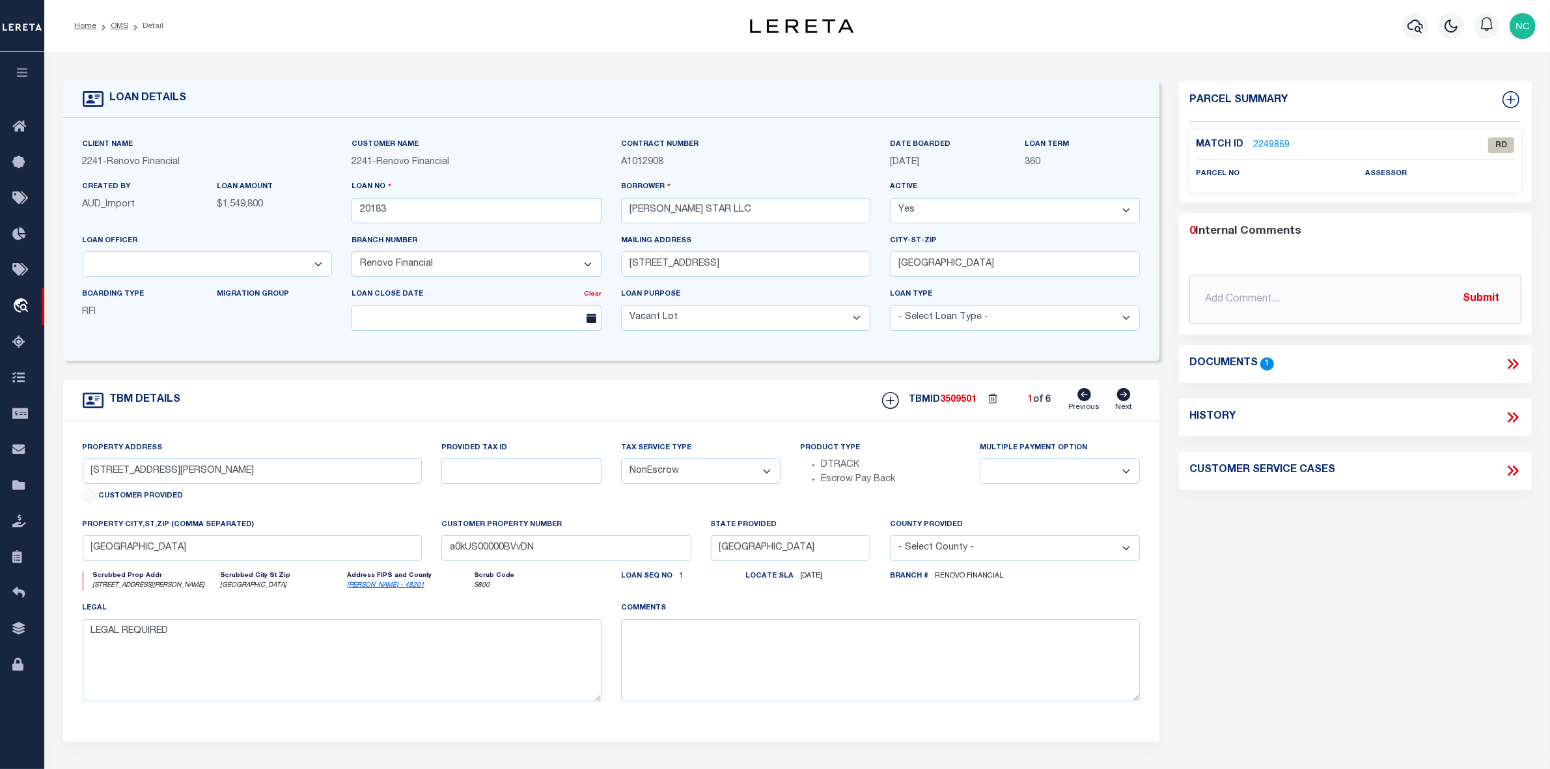
click at [1274, 143] on link "2249869" at bounding box center [1271, 146] width 36 height 14
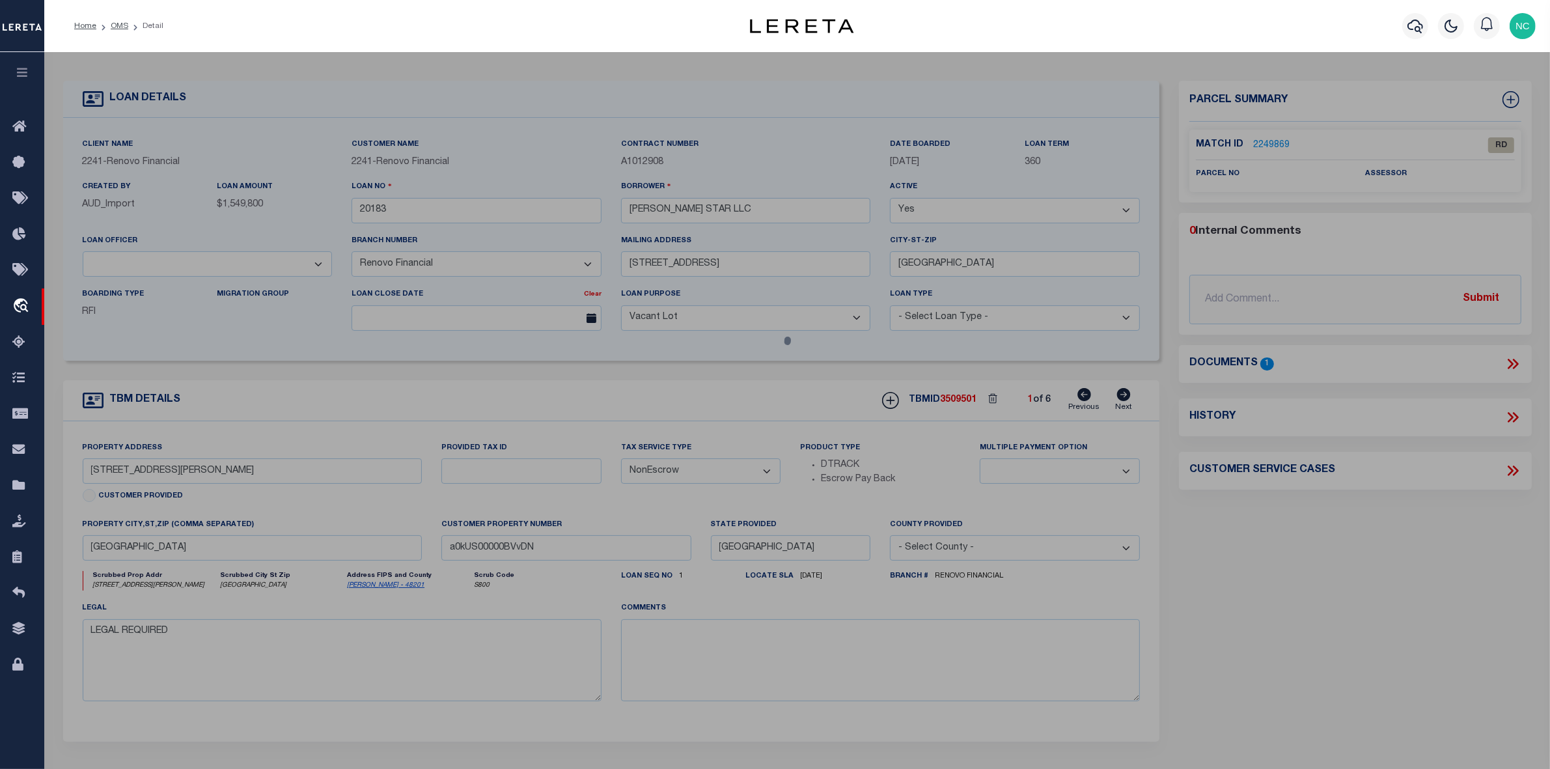
checkbox input "false"
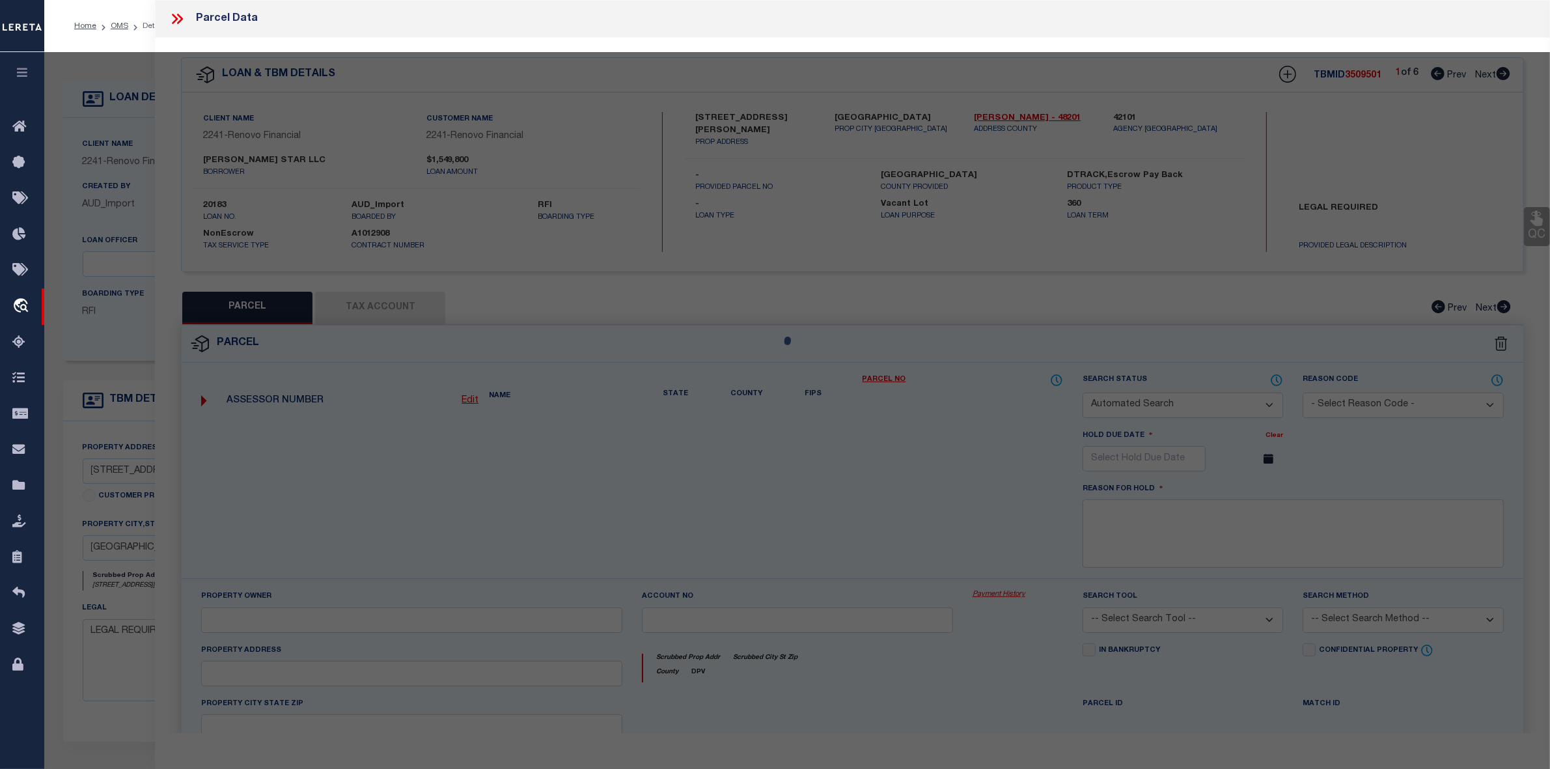
select select "RD"
checkbox input "false"
type textarea "Document uploaded that satisfies a legal requirement, changing from ND to RD"
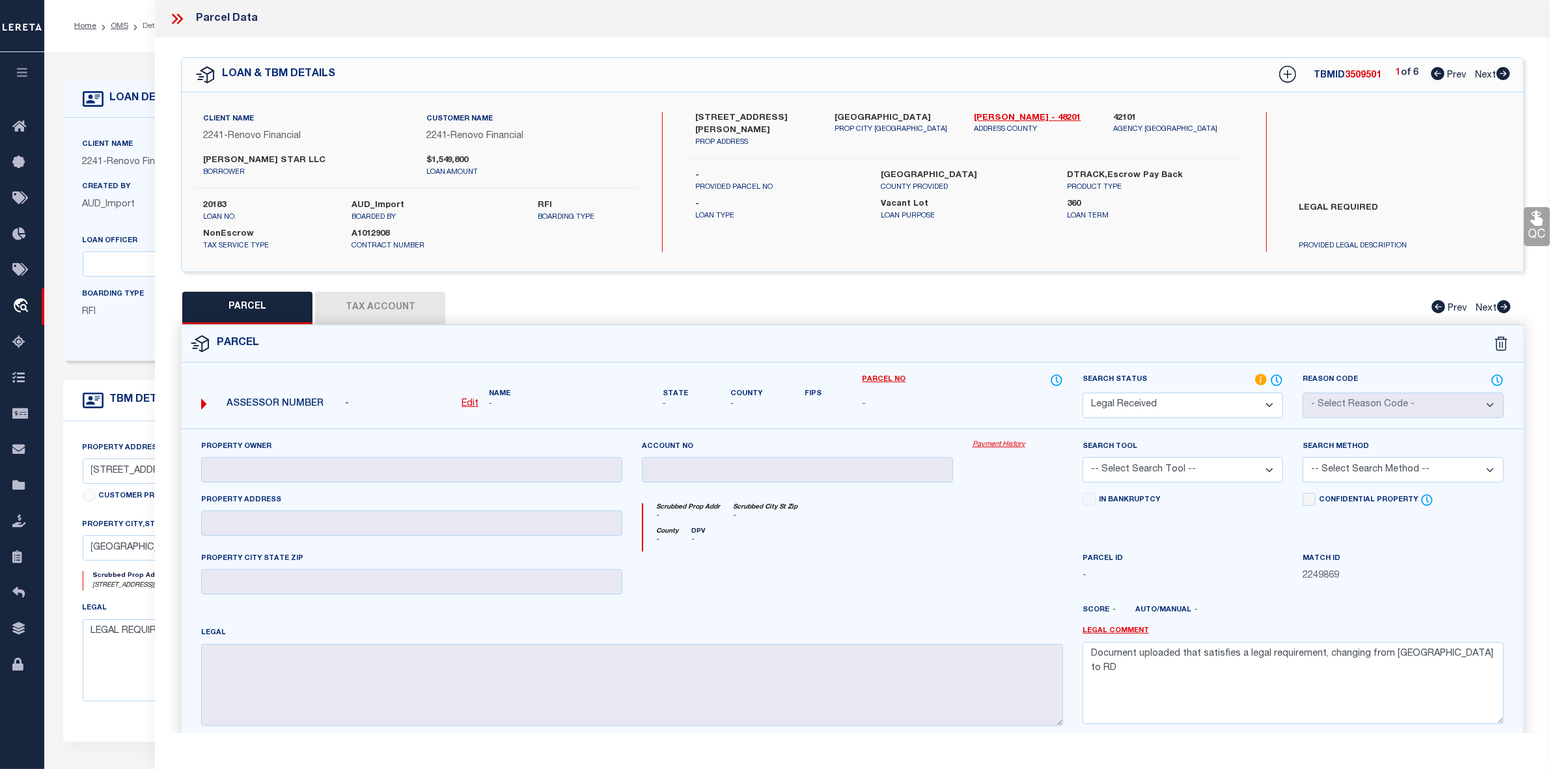
click at [1500, 73] on icon at bounding box center [1503, 73] width 14 height 13
select select "AS"
checkbox input "false"
select select "RD"
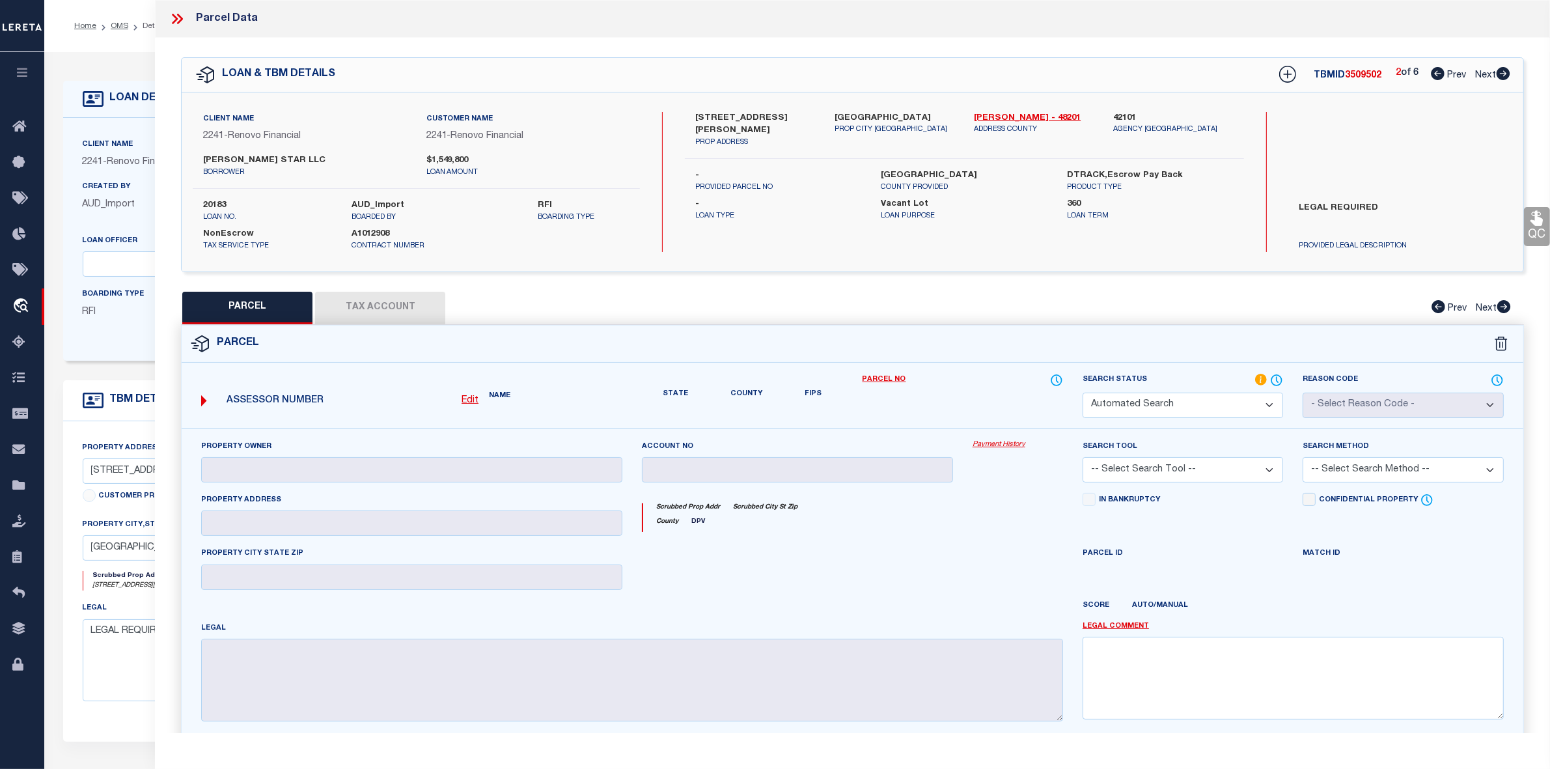
checkbox input "false"
type textarea "Document uploaded that satisfies a legal requirement, changing from ND to RD"
click at [1500, 73] on icon at bounding box center [1503, 73] width 14 height 13
select select "AS"
checkbox input "false"
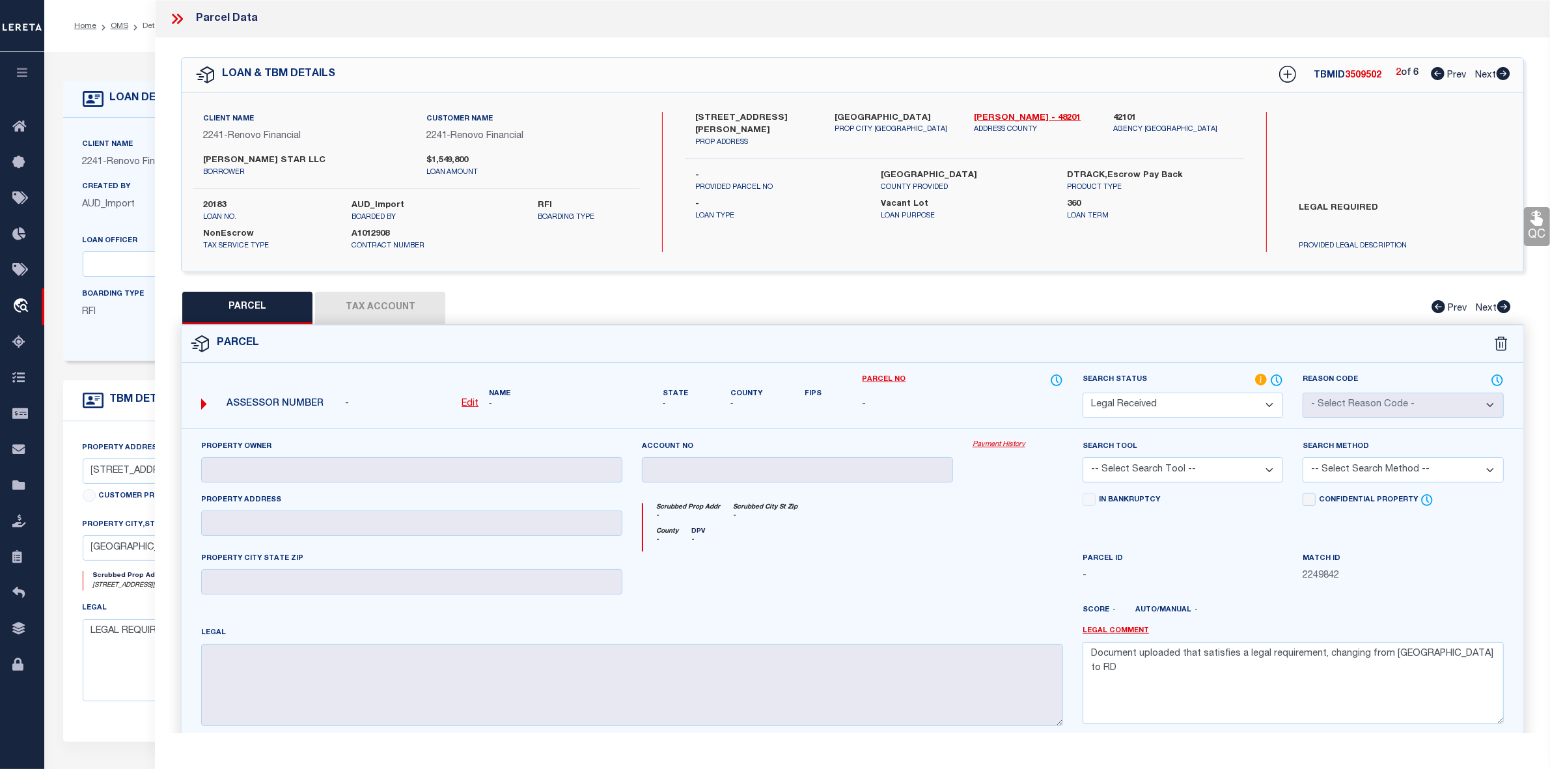
checkbox input "false"
select select "RD"
checkbox input "false"
type textarea "Document uploaded that satisfies a legal requirement, changing from ND to RD"
click at [1500, 73] on icon at bounding box center [1503, 73] width 14 height 13
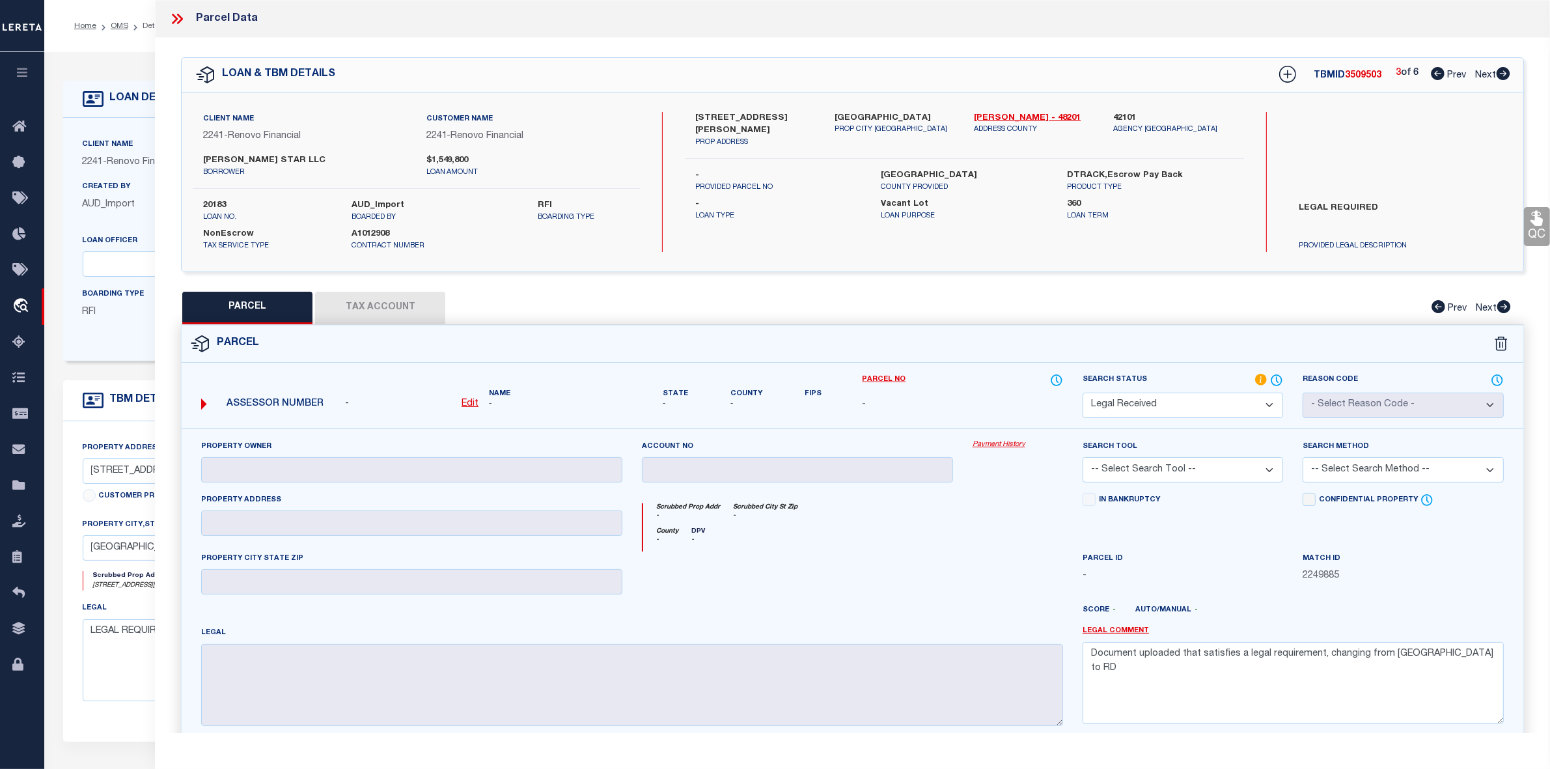
select select "AS"
checkbox input "false"
select select "RD"
checkbox input "false"
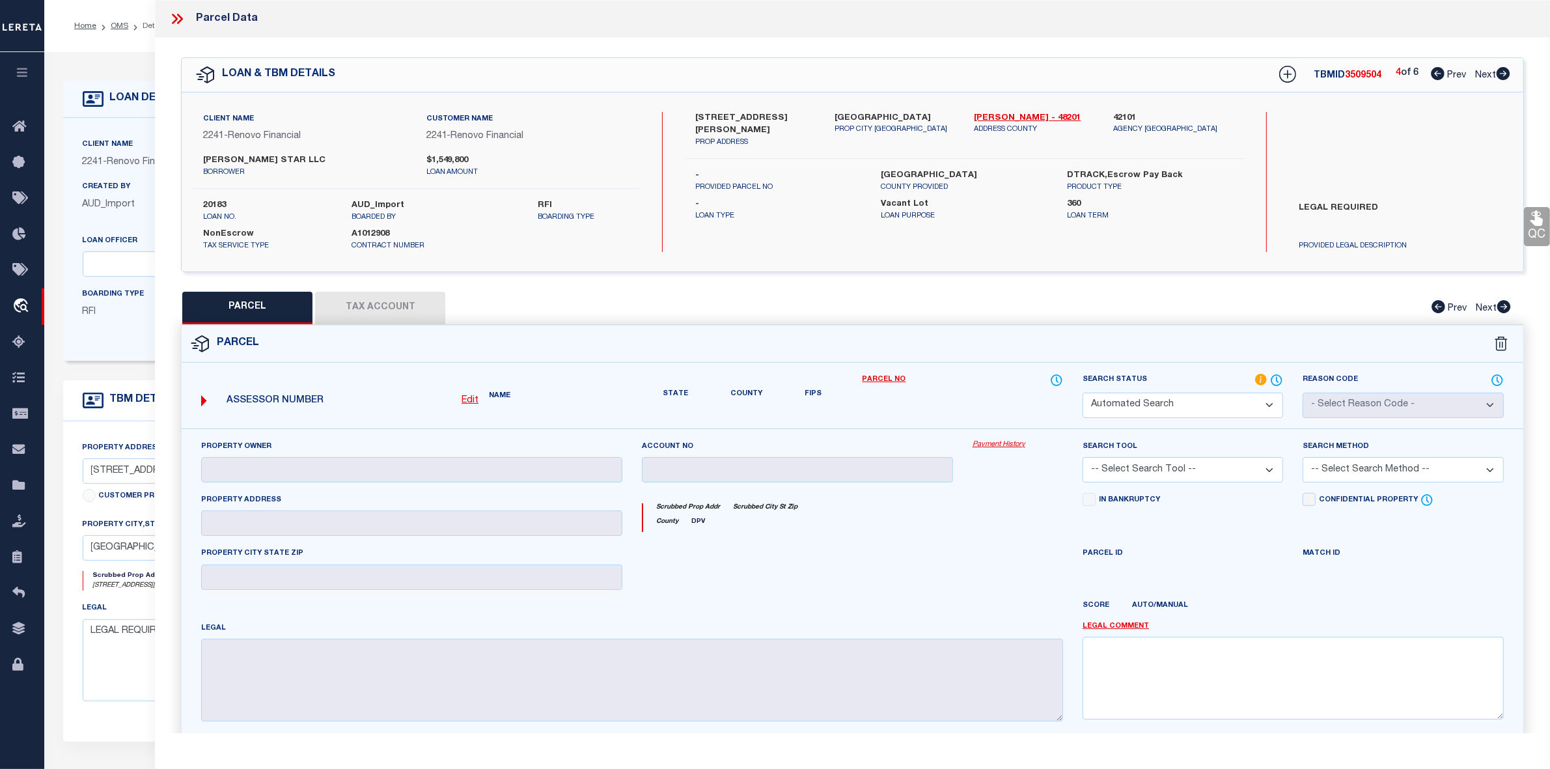
type textarea "Document uploaded that satisfies a legal requirement, changing from ND to RD"
click at [1500, 73] on icon at bounding box center [1503, 73] width 14 height 13
select select "AS"
checkbox input "false"
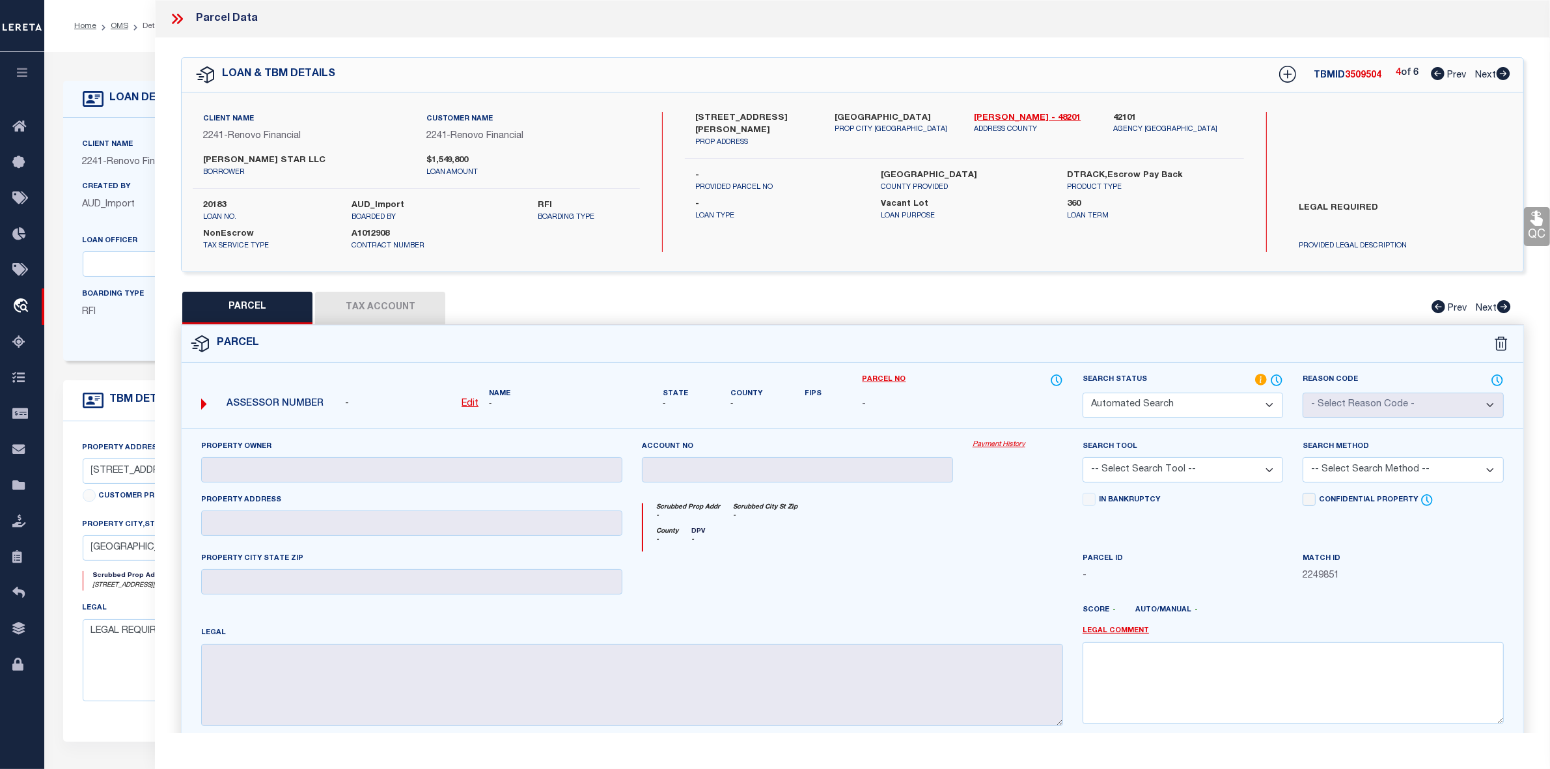
select select "RD"
select select "099"
type input "GORTH CONSTRUCTION HOUSTON LLC"
select select "ATL"
select select "ADD"
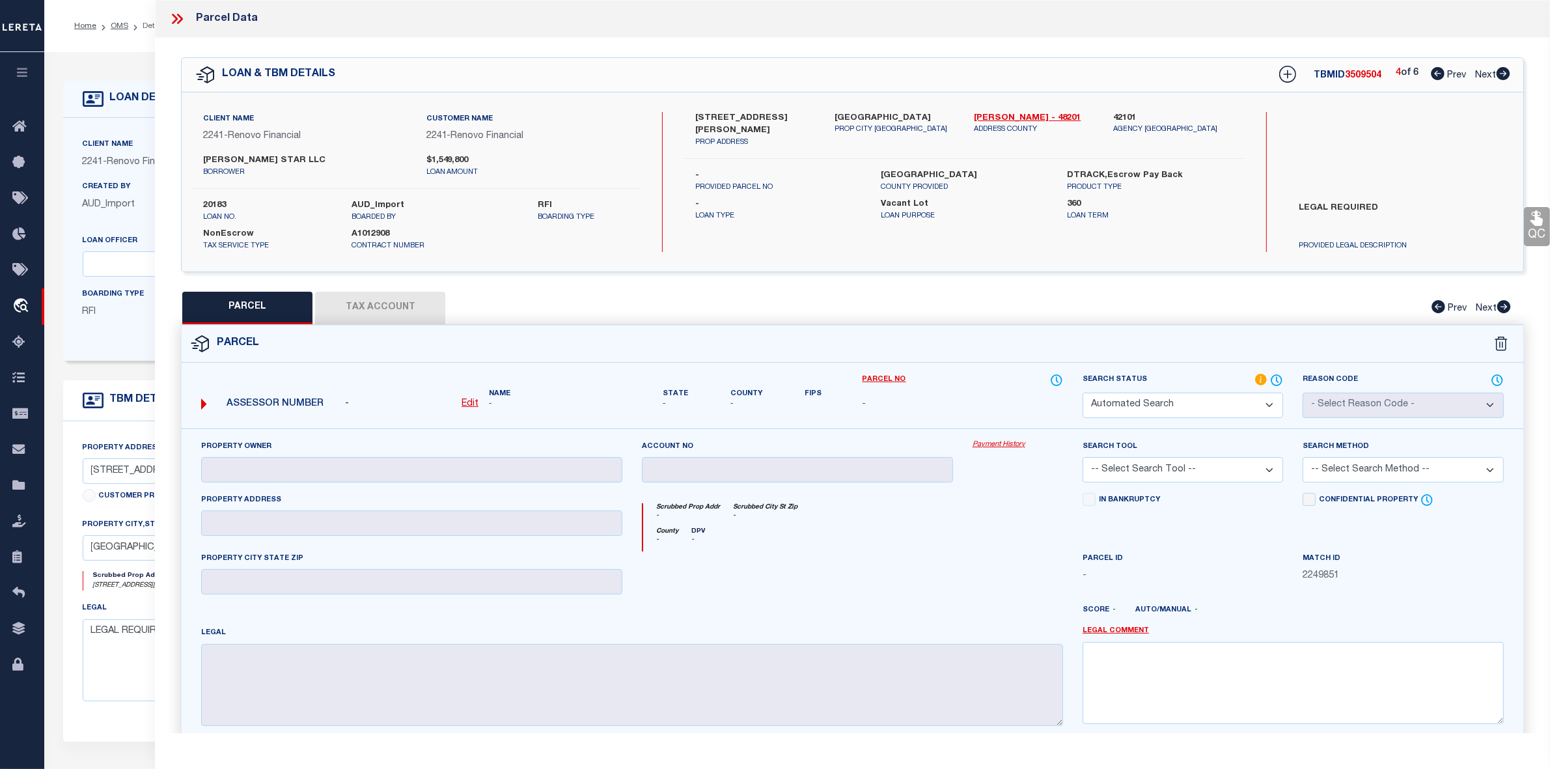
type input "6413 GOFORTH ST"
type input "HOUSTON, TX 77021"
type textarea "LT 13 BLK 1 FOSTER VISTA"
type textarea "Document uploaded that satisfies a legal requirement, changing from ND to RD"
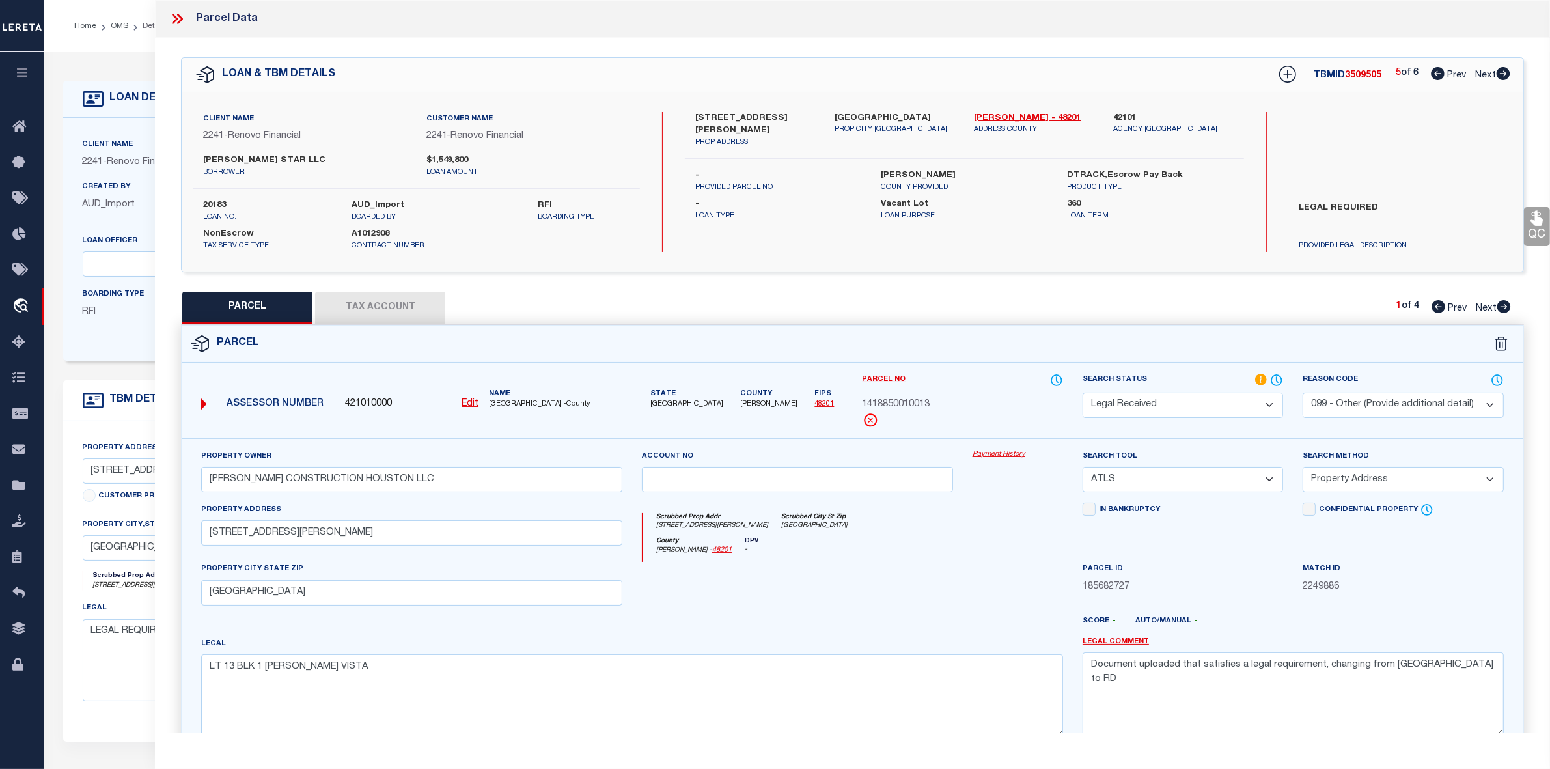
click at [1500, 73] on icon at bounding box center [1503, 73] width 14 height 13
select select "AS"
select select
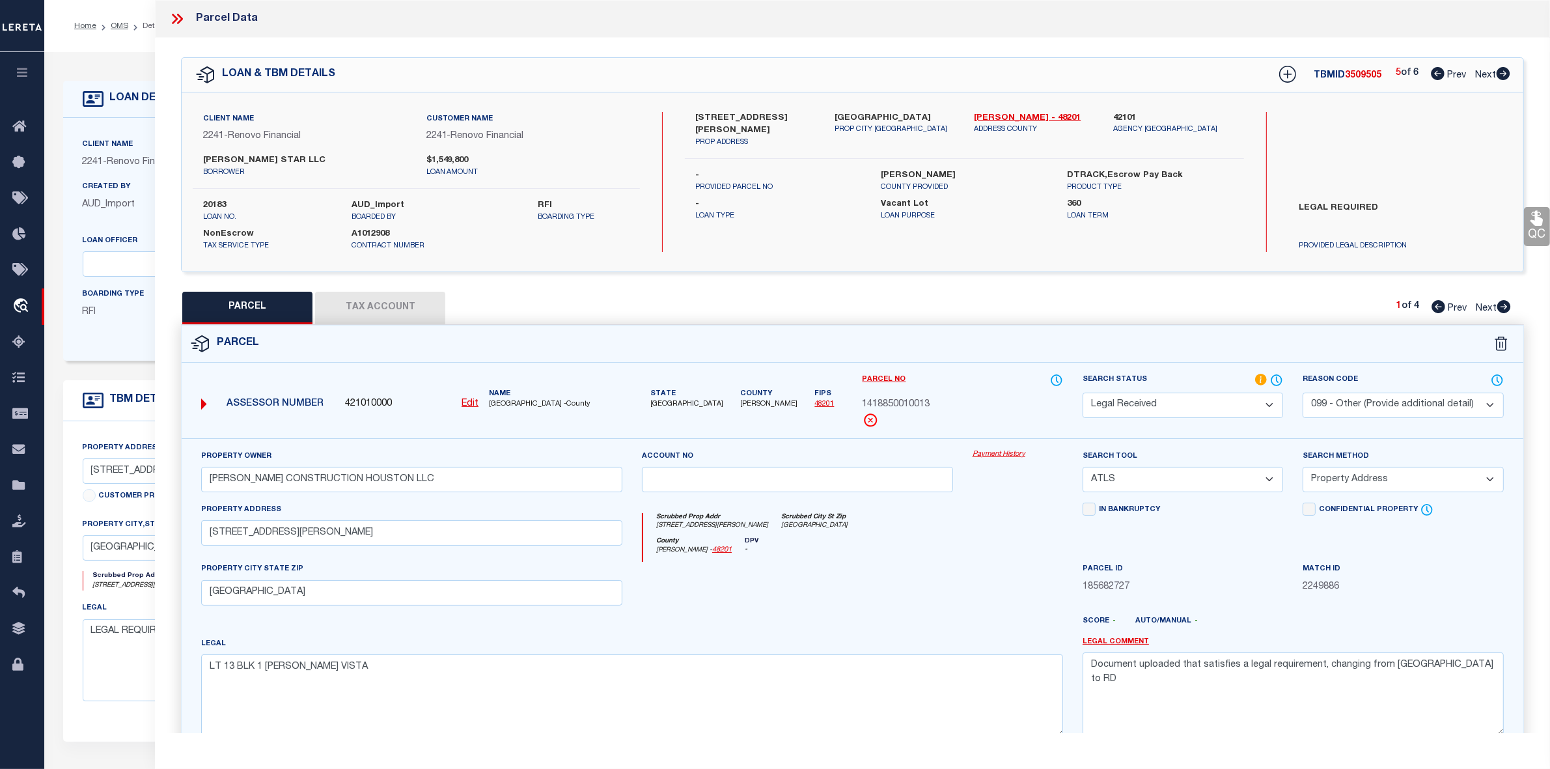
checkbox input "false"
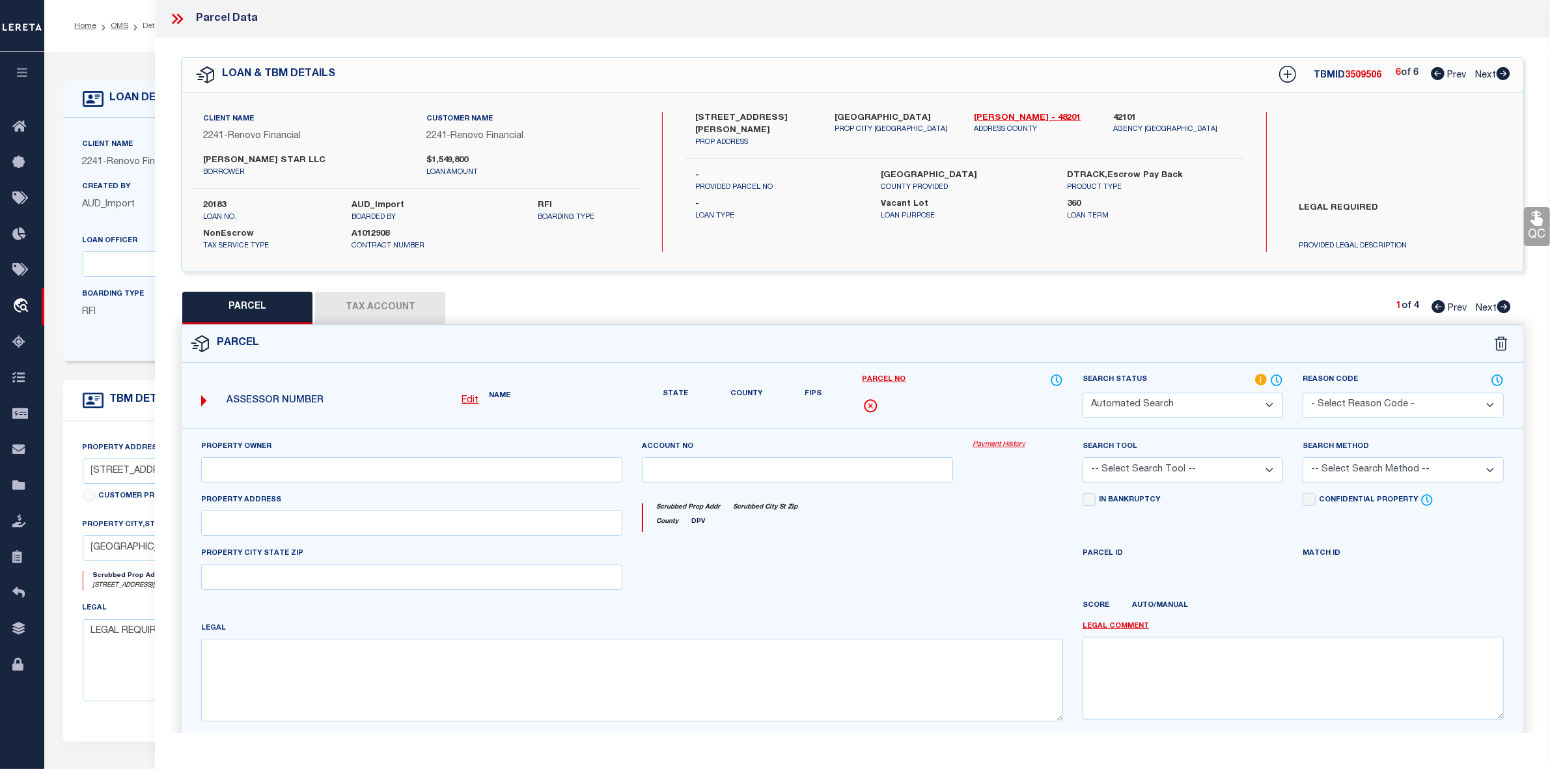
select select "PR"
select select "099"
type input "GORTH CONSTRUCTION HOUSTON LLC"
select select "ATL"
select select "ADD"
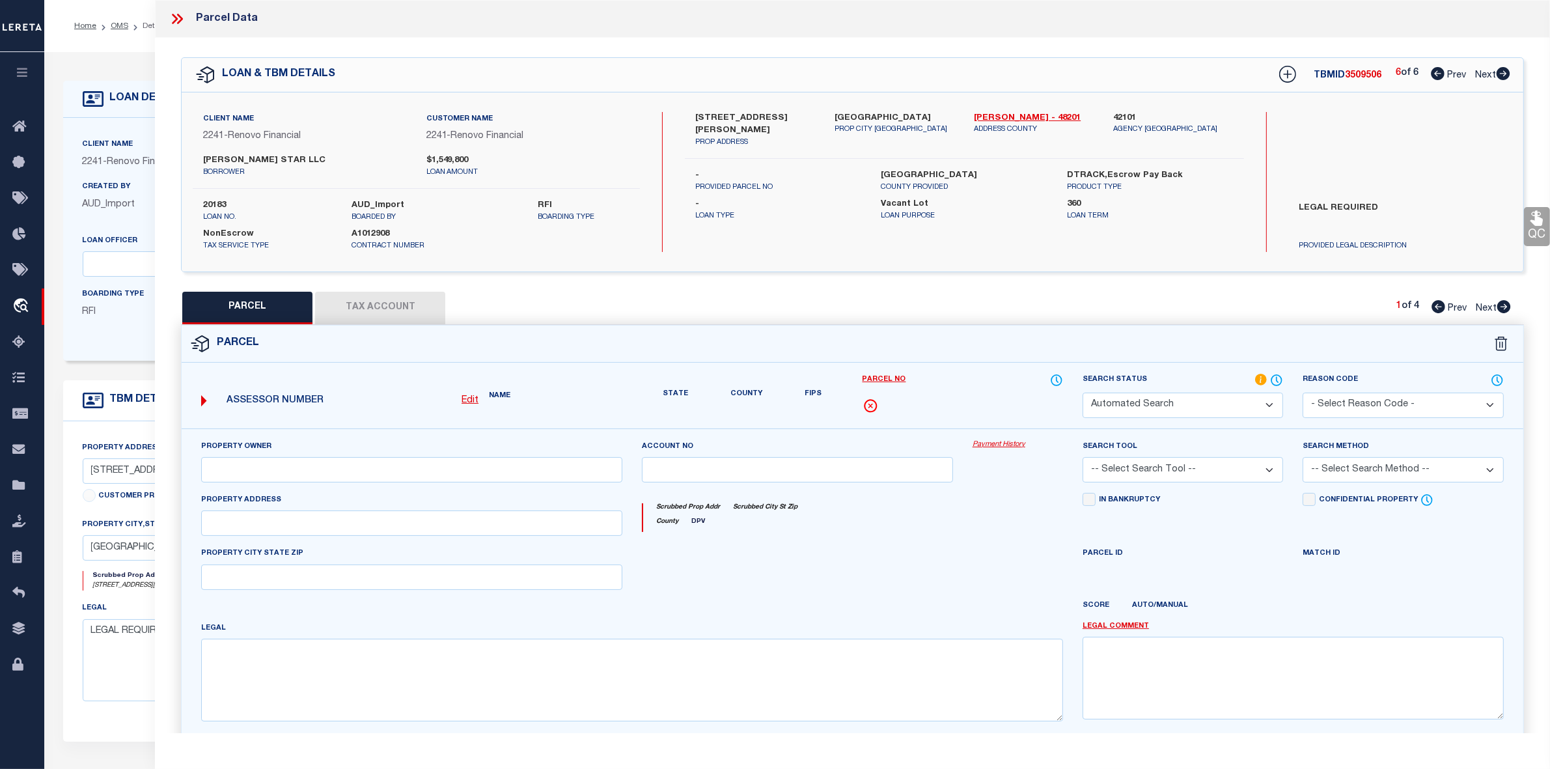
type input "6413 GOFORTH ST"
type input "HOUSTON, TX 77021"
type textarea "LT 13 BLK 1 FOSTER VISTA"
type textarea "Parcel not needed"
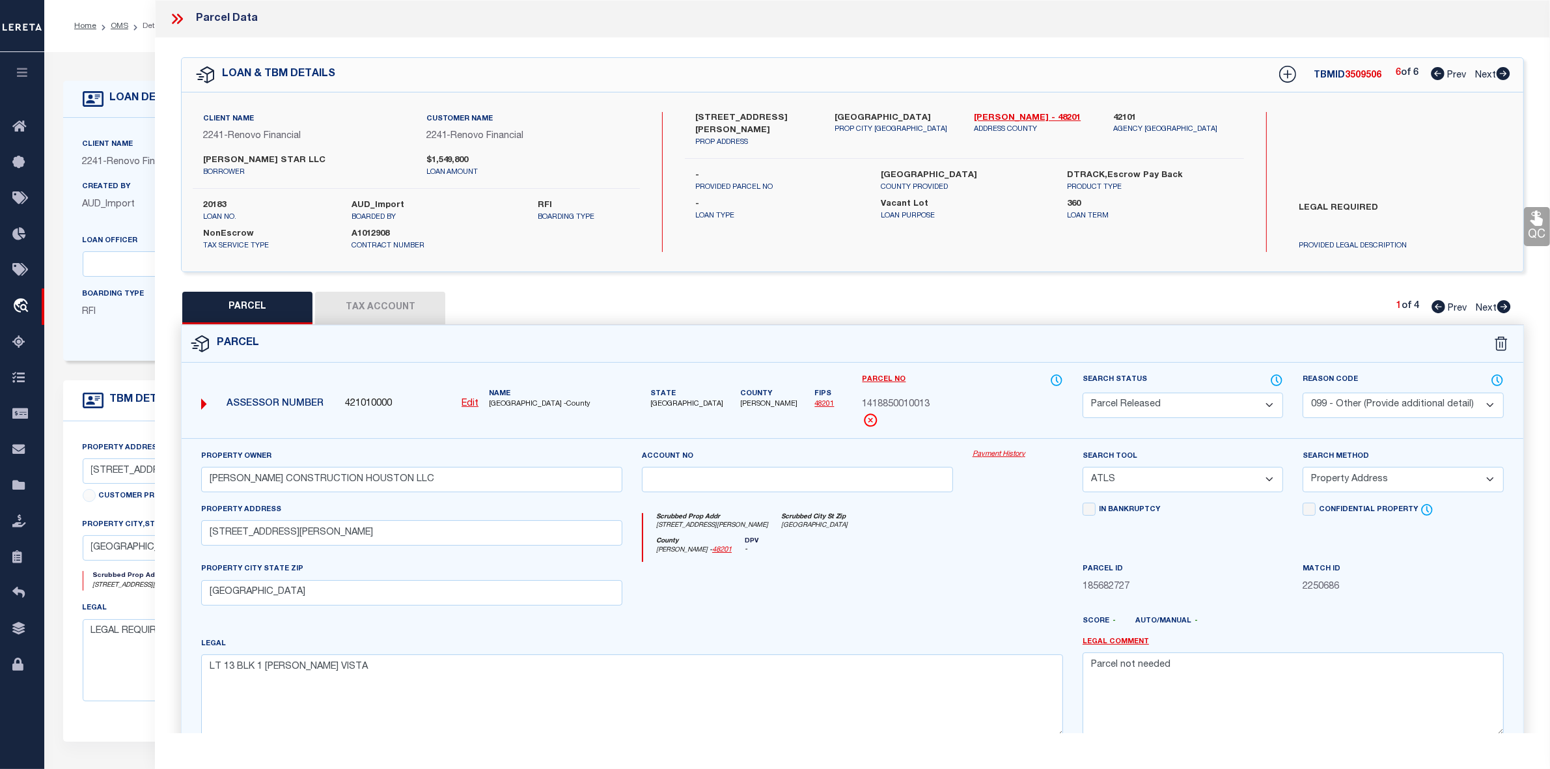
click at [1500, 73] on icon at bounding box center [1503, 73] width 14 height 13
click at [1434, 72] on icon at bounding box center [1438, 73] width 14 height 13
select select "AS"
select select
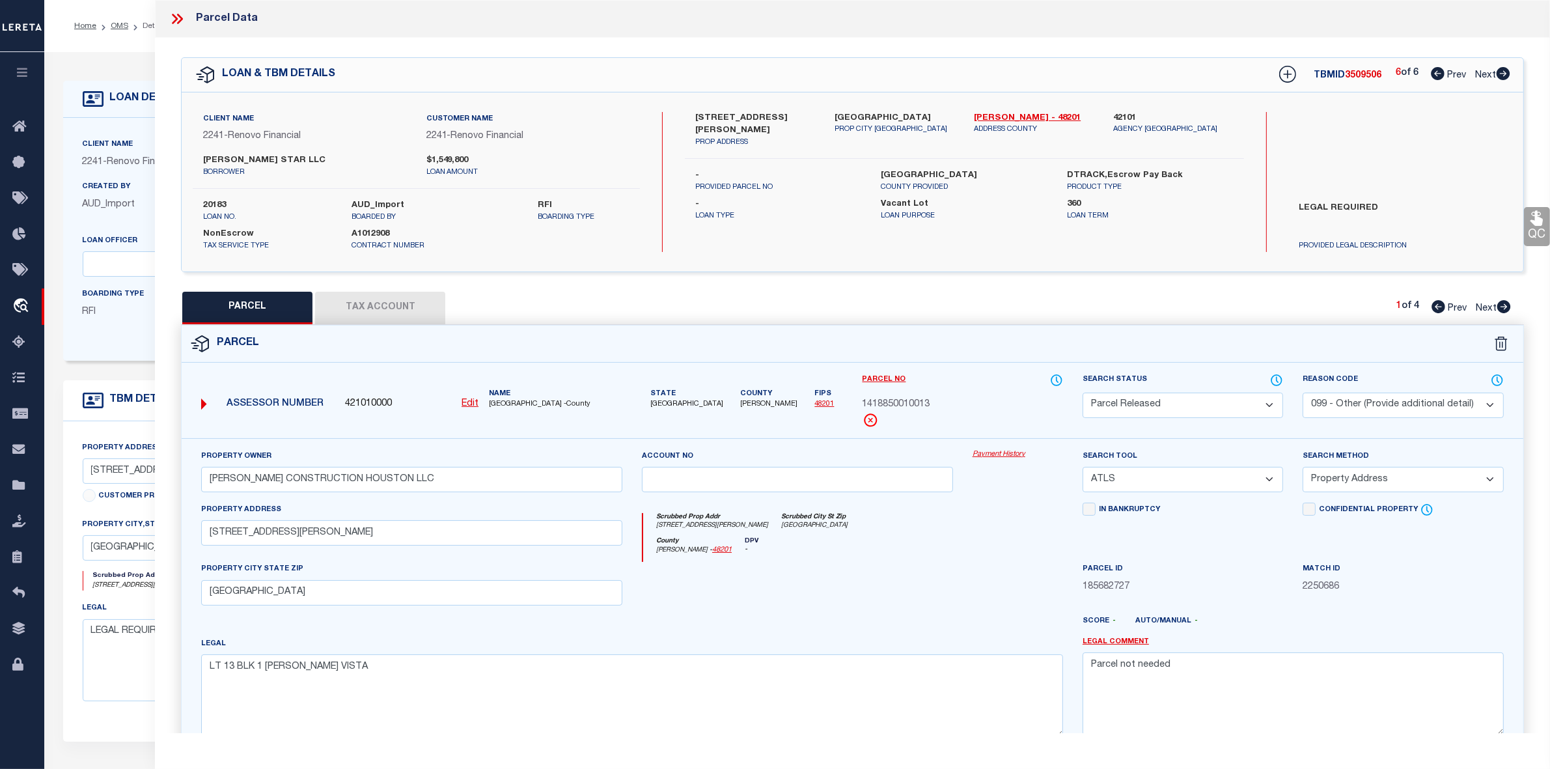
select select
checkbox input "false"
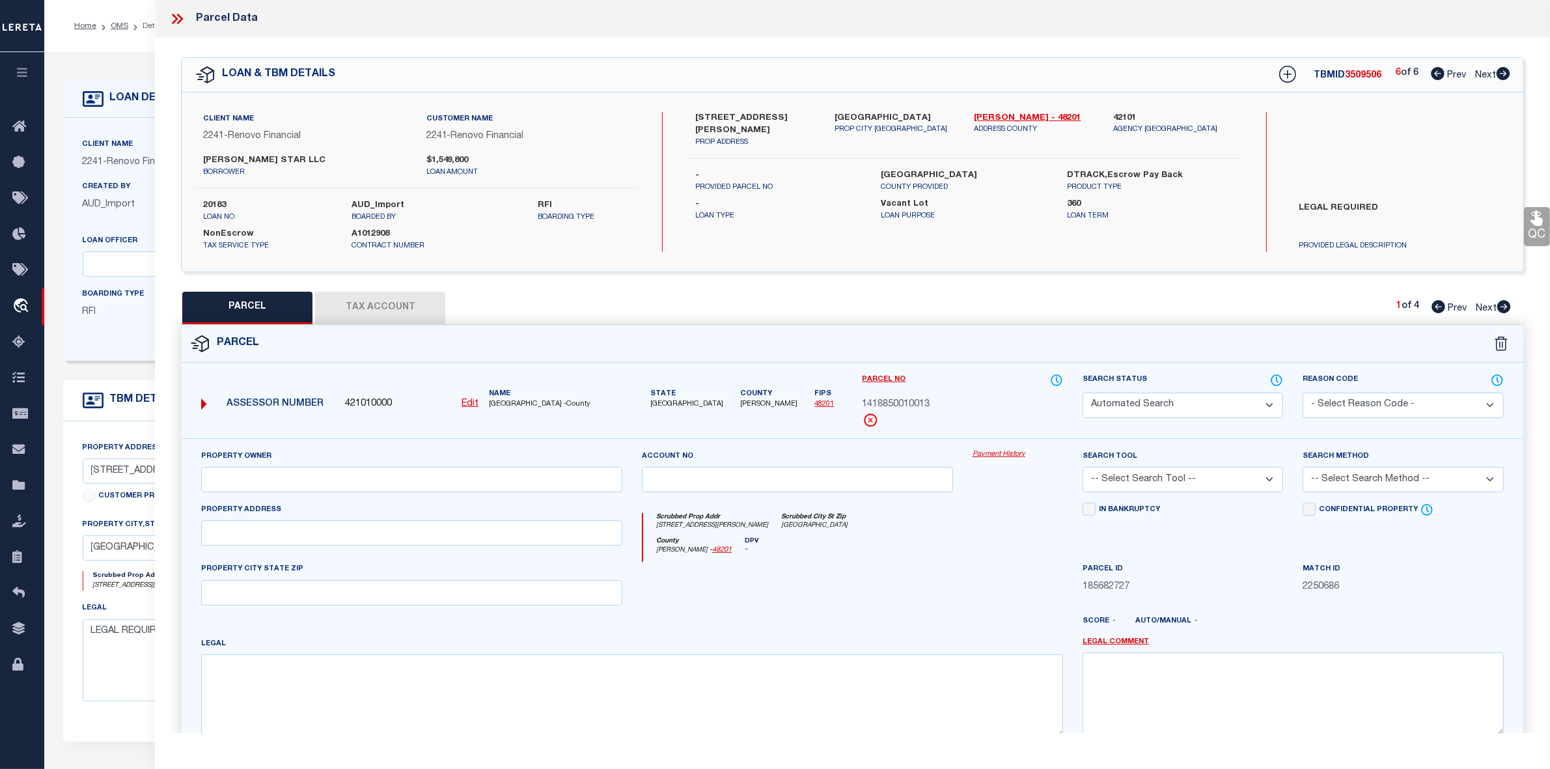
select select "RD"
select select "099"
type input "GORTH CONSTRUCTION HOUSTON LLC"
select select "ATL"
select select "ADD"
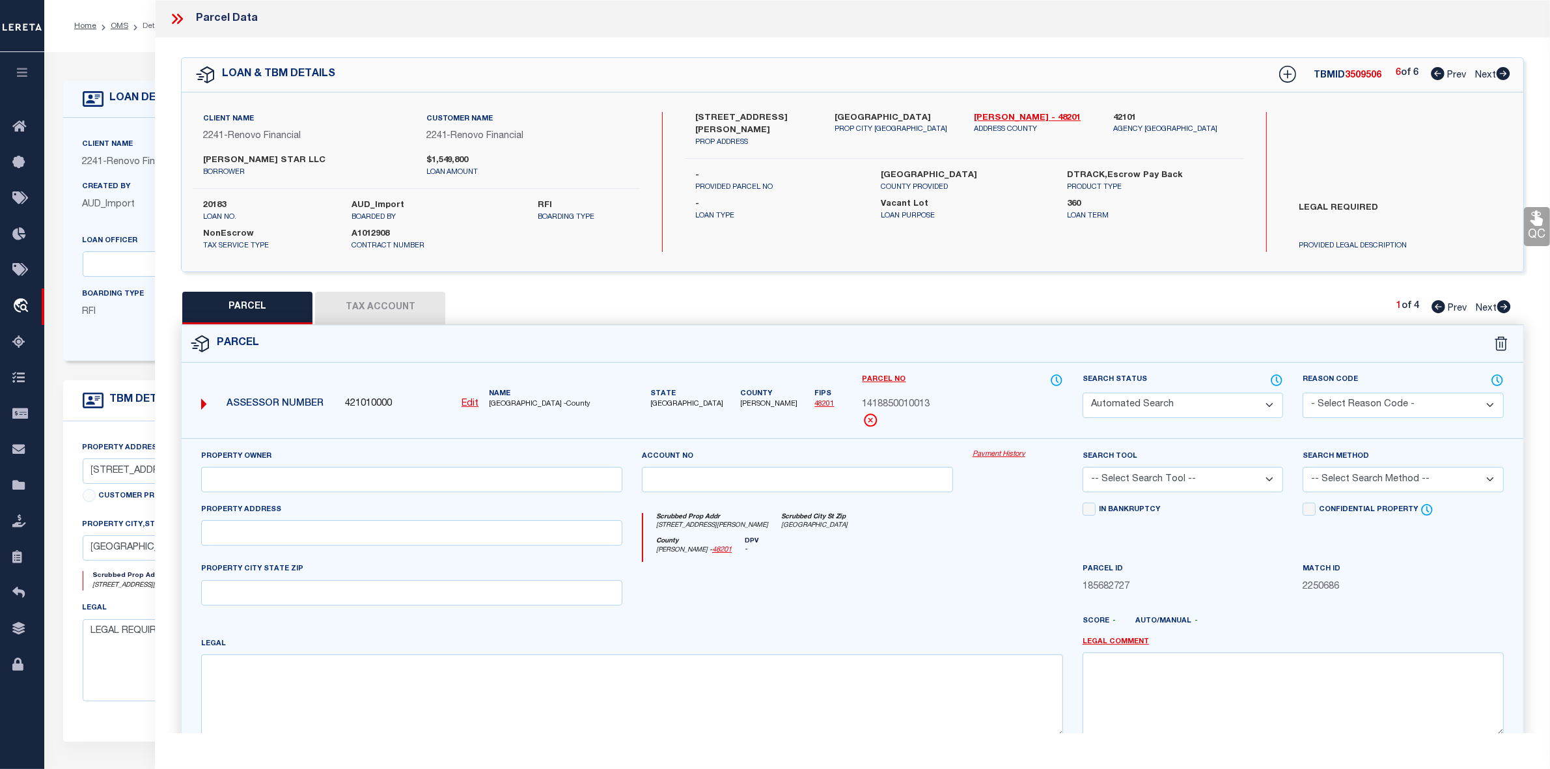
type input "6413 GOFORTH ST"
type input "HOUSTON, TX 77021"
type textarea "LT 13 BLK 1 FOSTER VISTA"
type textarea "Document uploaded that satisfies a legal requirement, changing from ND to RD"
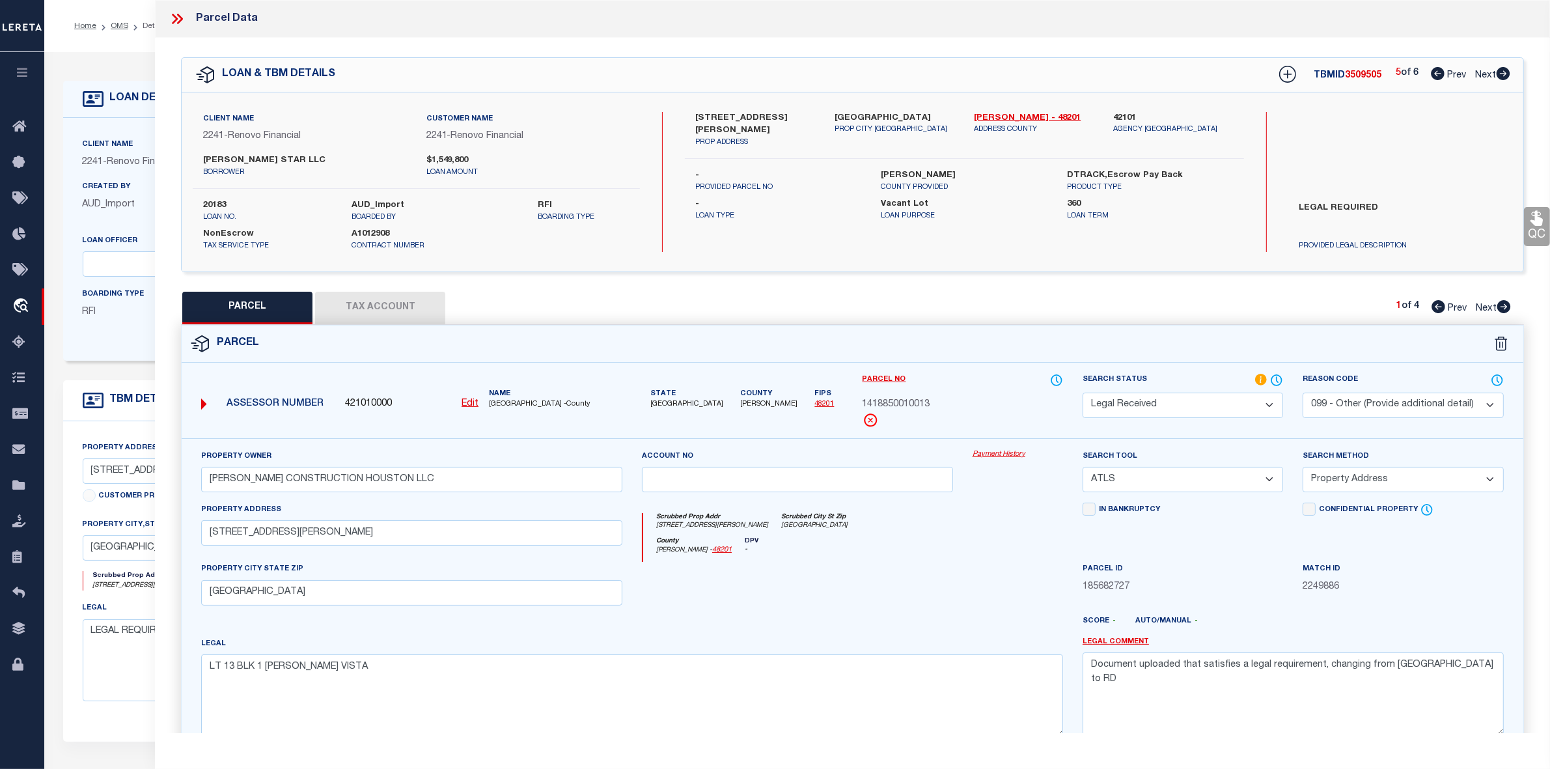
click at [1434, 72] on icon at bounding box center [1438, 73] width 14 height 13
select select "AS"
select select
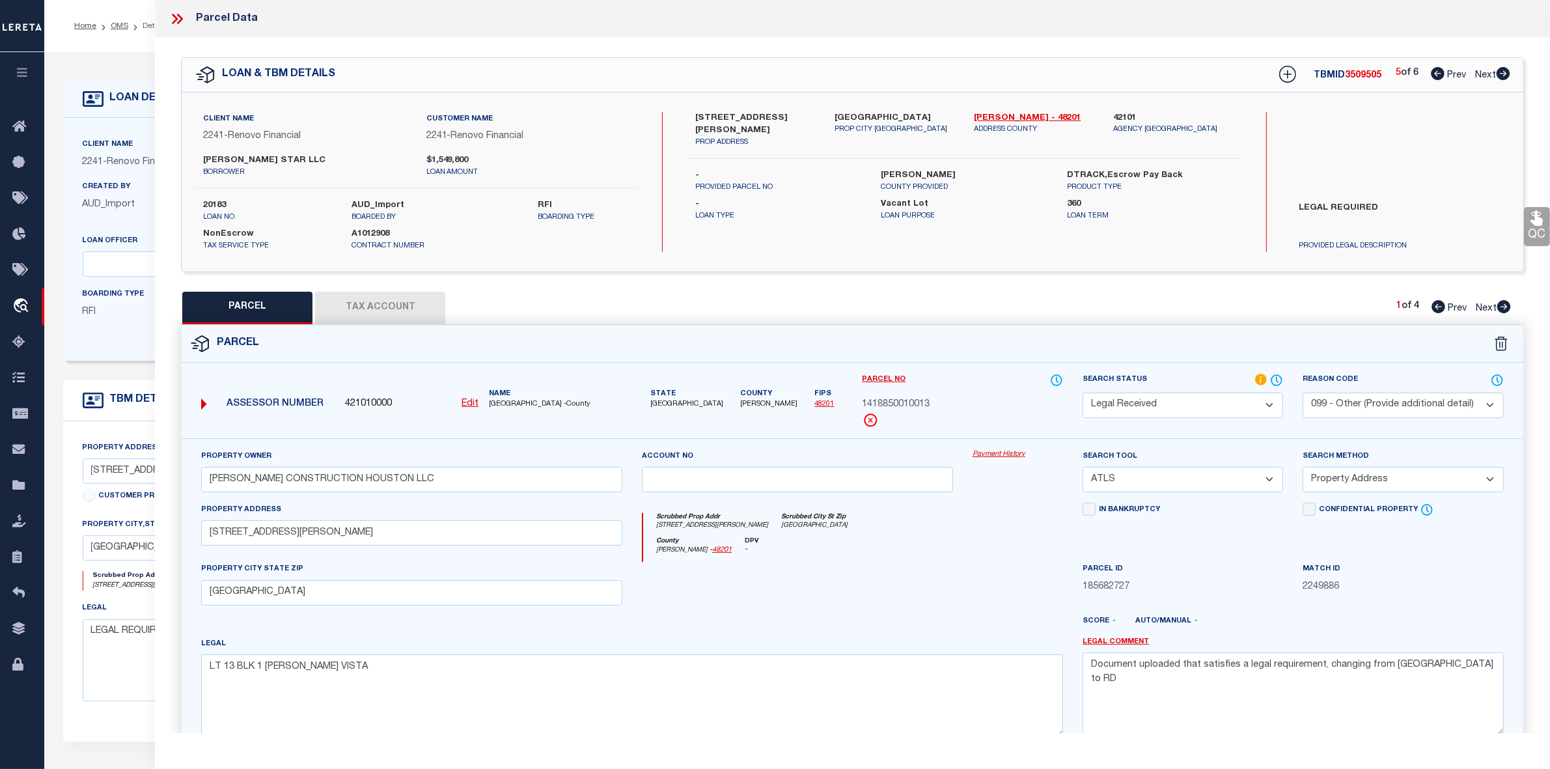
checkbox input "false"
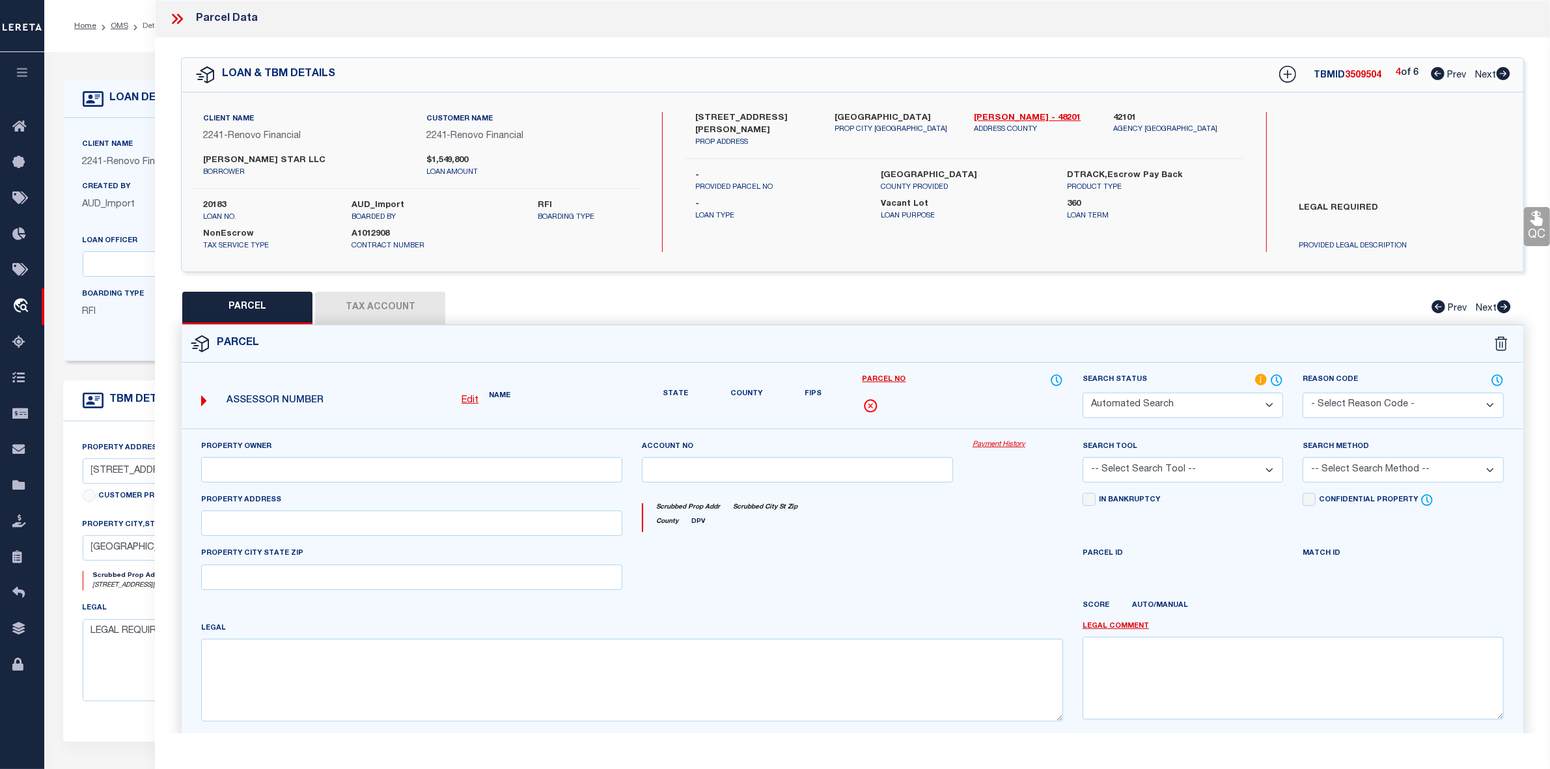
select select "RD"
checkbox input "false"
type textarea "Document uploaded that satisfies a legal requirement, changing from ND to RD"
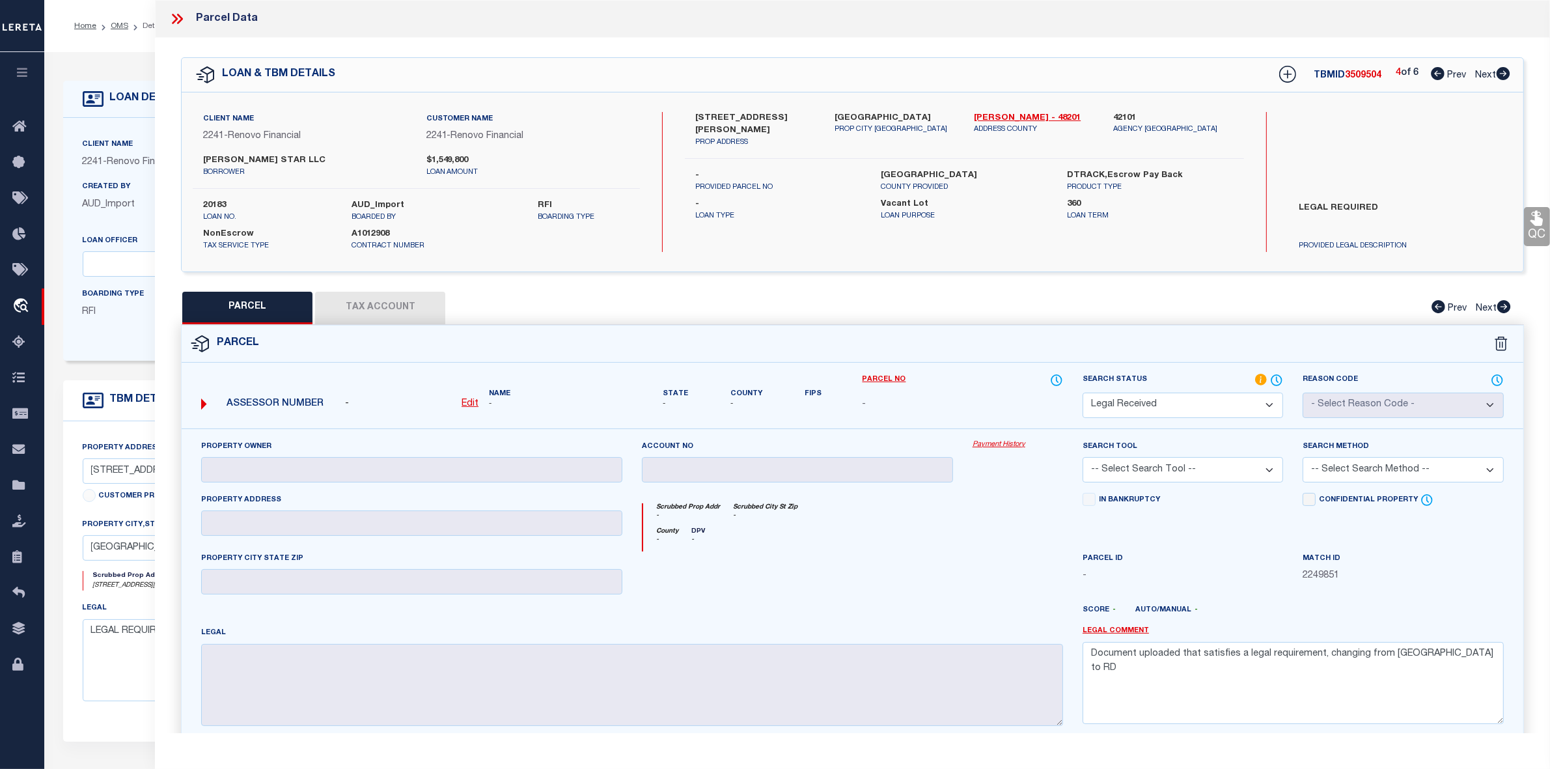
click at [1434, 72] on icon at bounding box center [1438, 73] width 14 height 13
select select "AS"
checkbox input "false"
select select "RD"
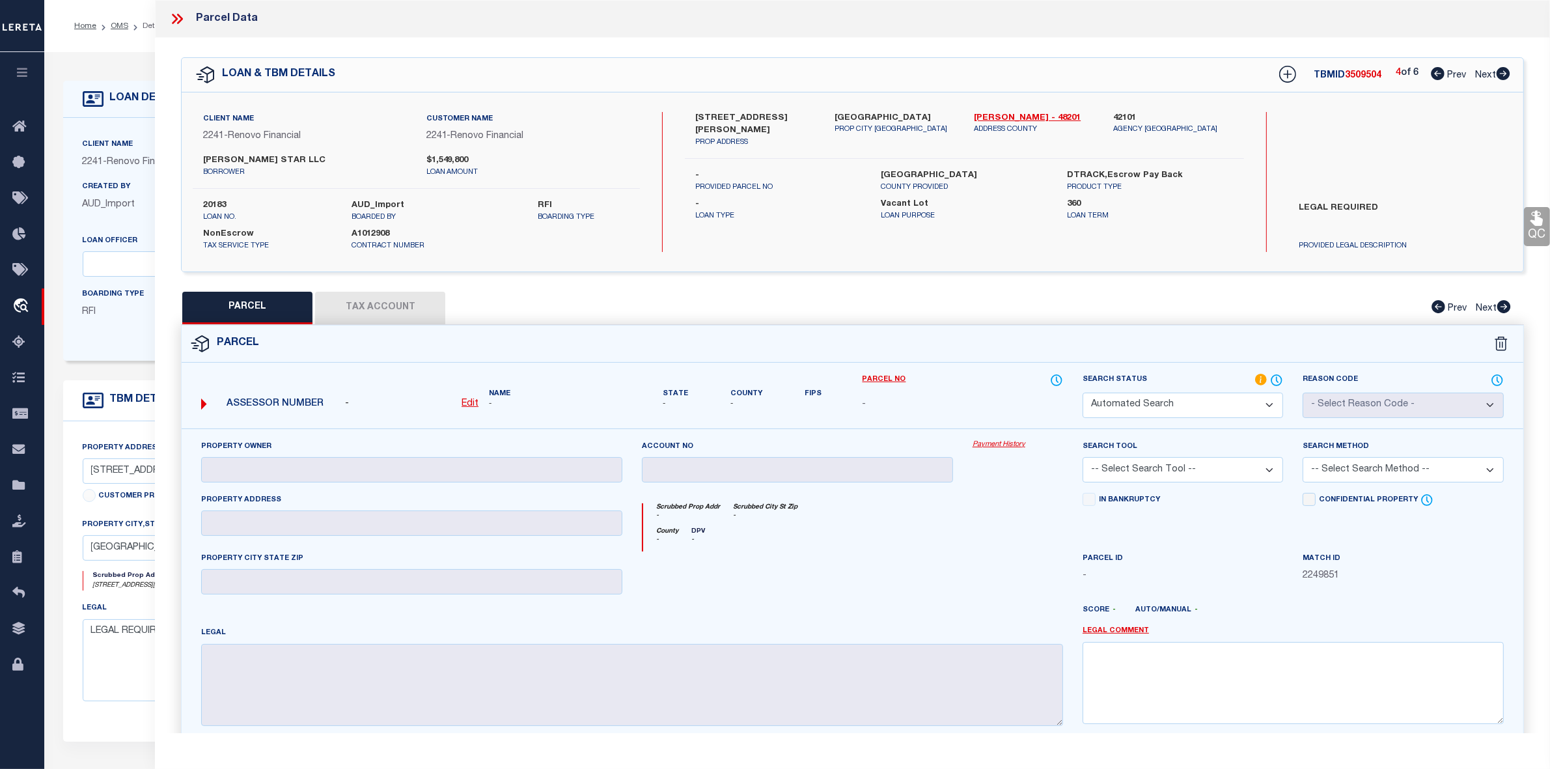
checkbox input "false"
type textarea "Document uploaded that satisfies a legal requirement, changing from ND to RD"
click at [1434, 72] on icon at bounding box center [1438, 73] width 14 height 13
select select "AS"
checkbox input "false"
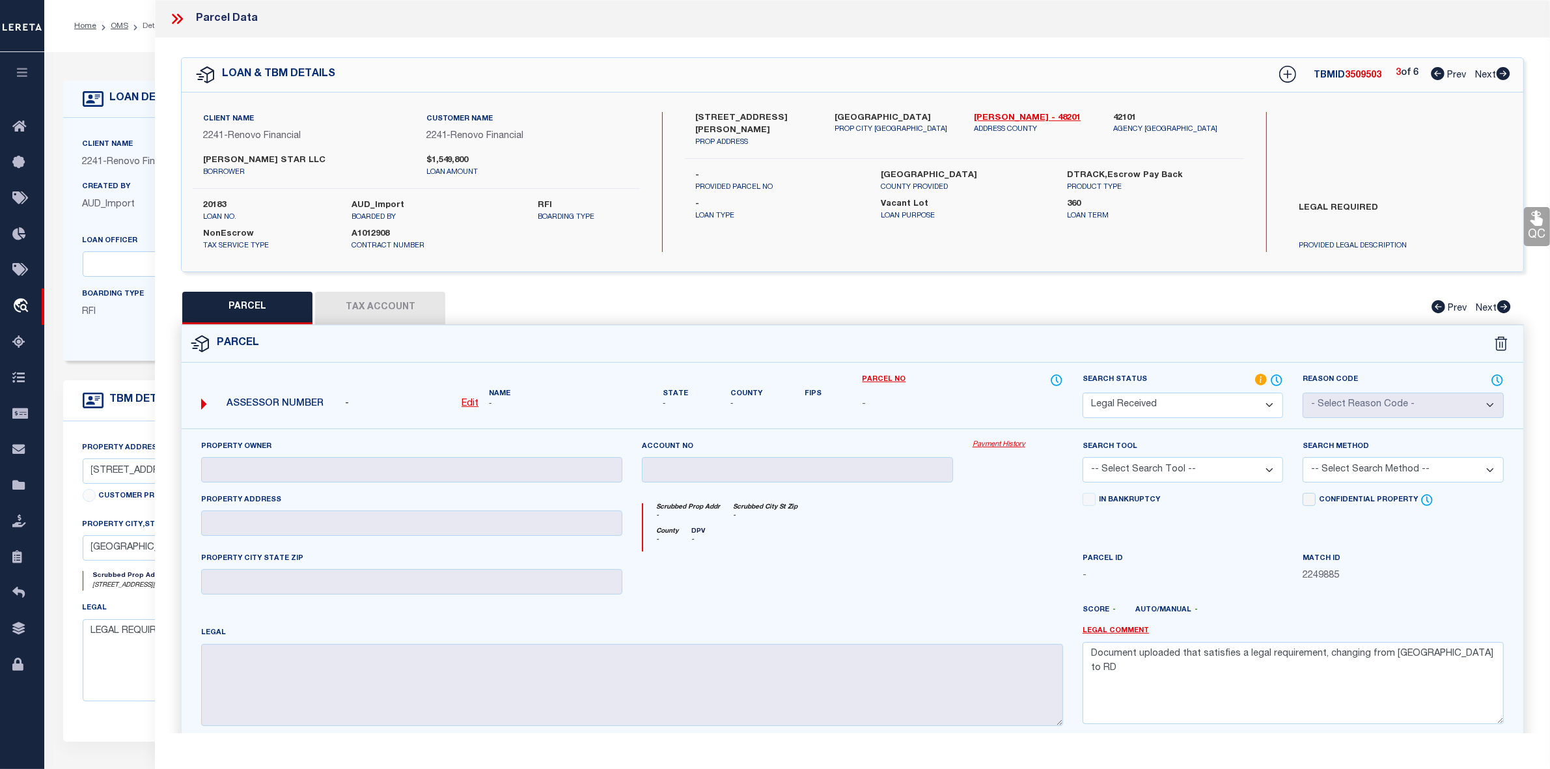
checkbox input "false"
select select "RD"
checkbox input "false"
type textarea "Document uploaded that satisfies a legal requirement, changing from ND to RD"
click at [1434, 72] on icon at bounding box center [1438, 73] width 14 height 13
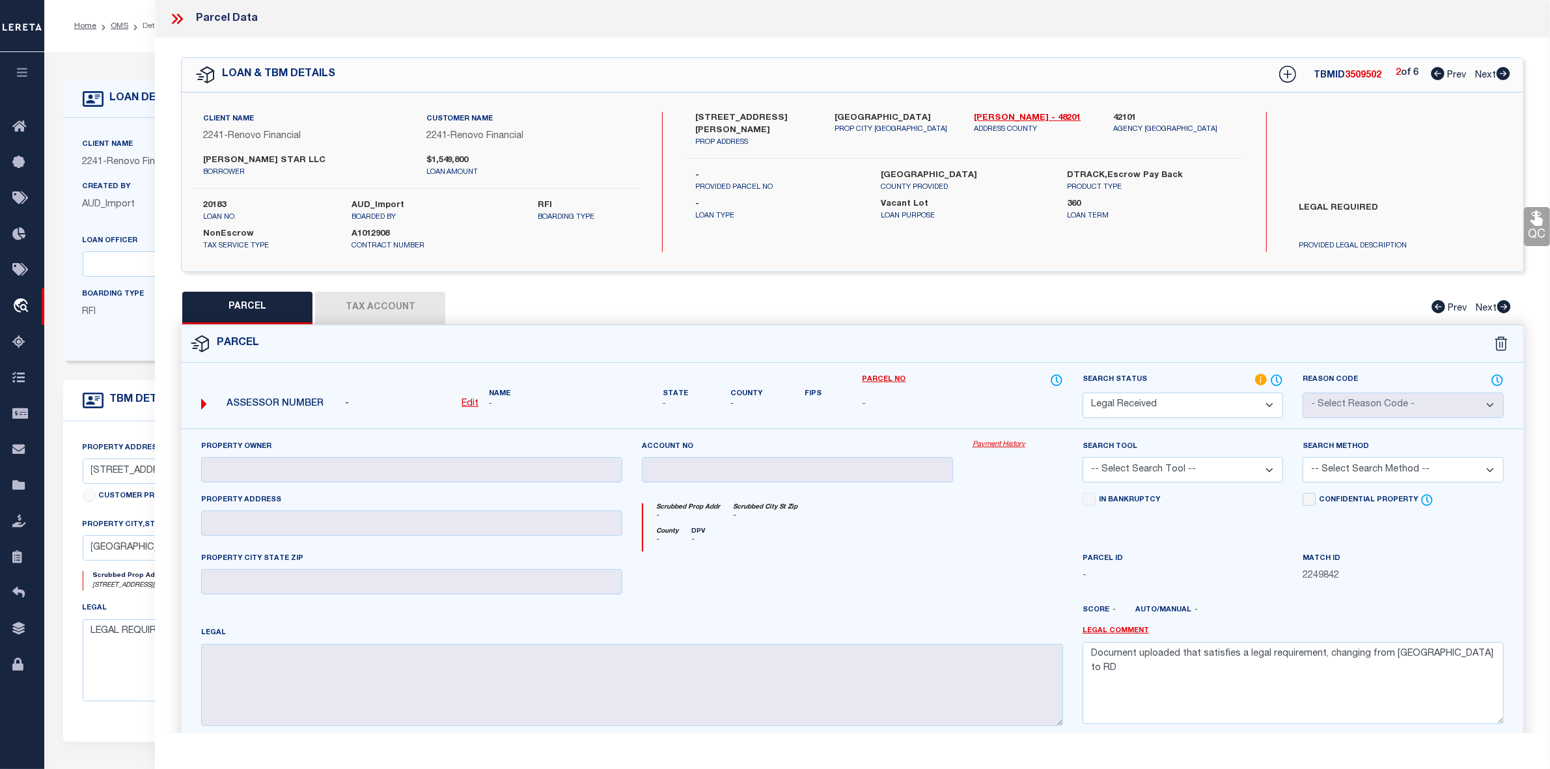
select select "AS"
checkbox input "false"
select select "RD"
checkbox input "false"
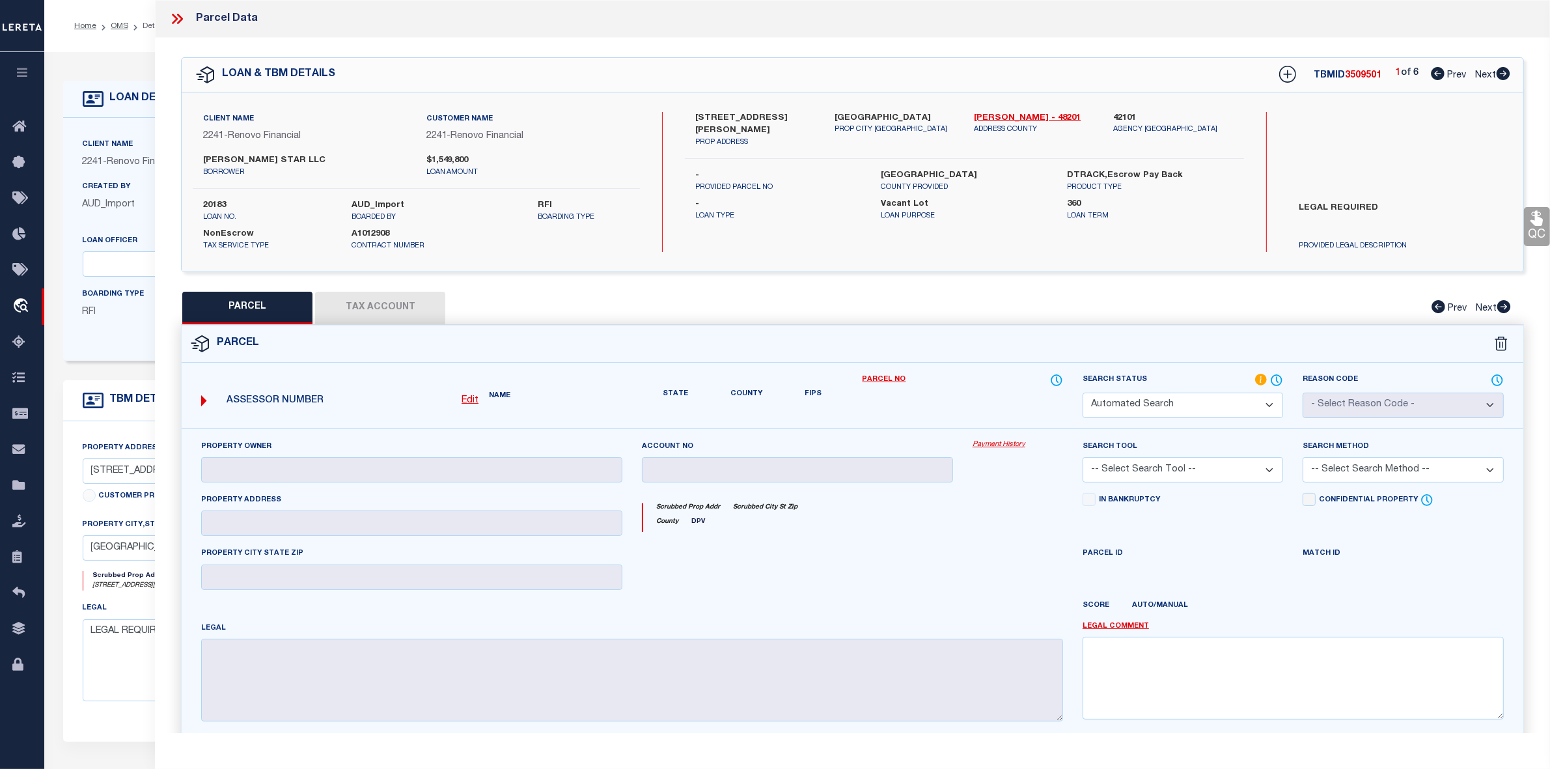
type textarea "Document uploaded that satisfies a legal requirement, changing from ND to RD"
click at [1434, 72] on icon at bounding box center [1438, 73] width 14 height 13
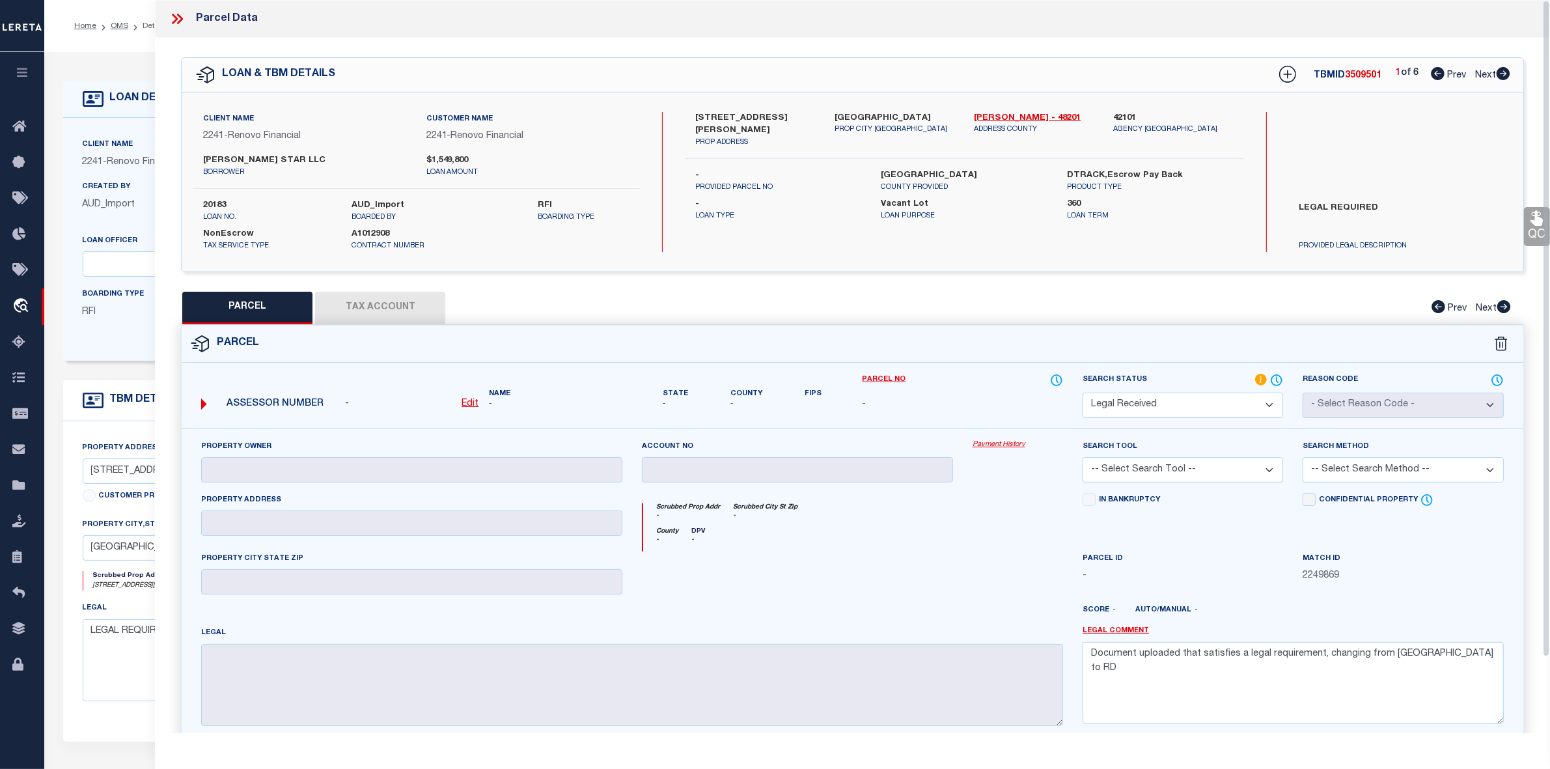
click at [176, 21] on icon at bounding box center [177, 18] width 17 height 17
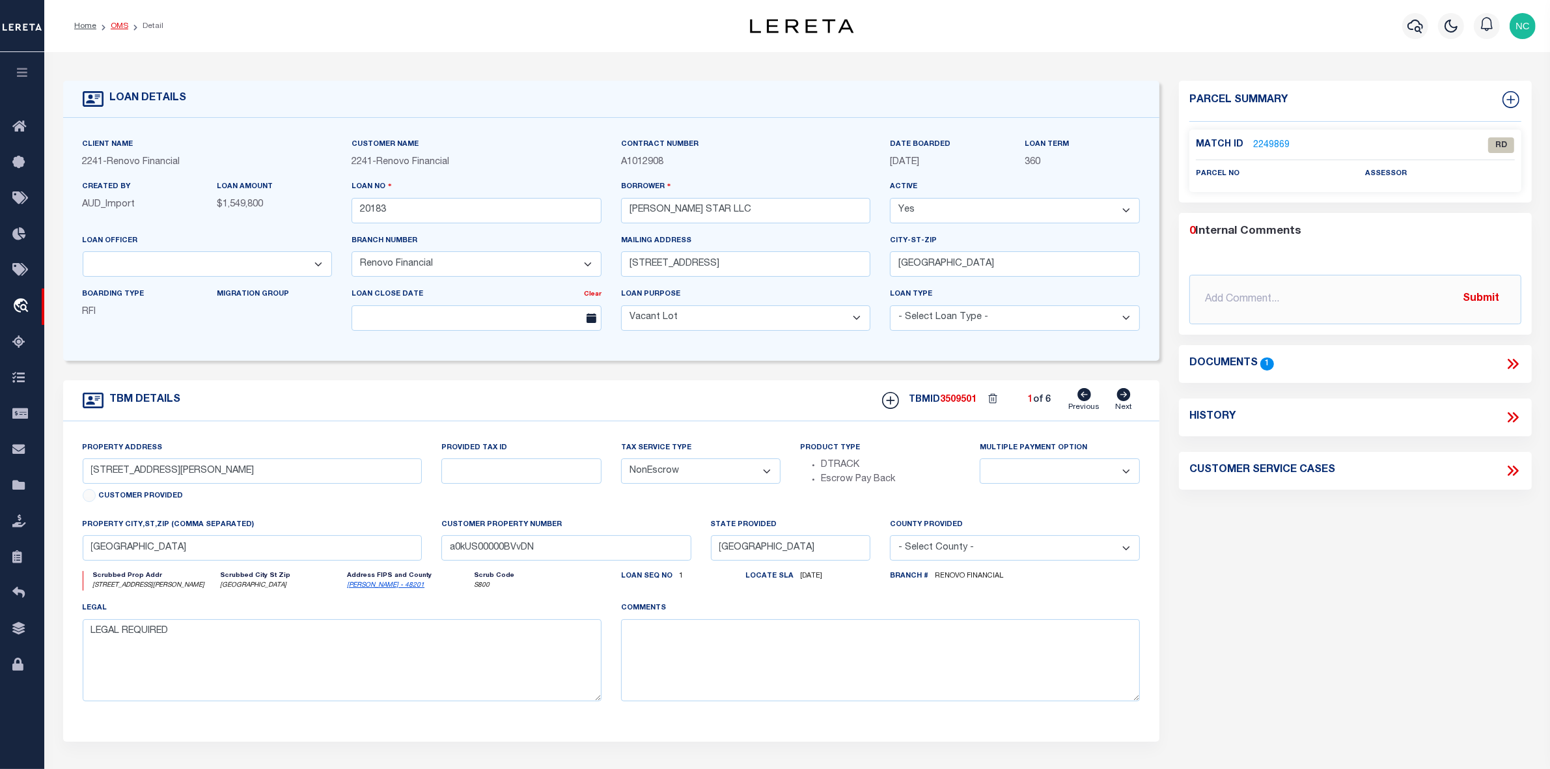
click at [118, 28] on link "OMS" at bounding box center [120, 26] width 18 height 8
